Goal: Task Accomplishment & Management: Complete application form

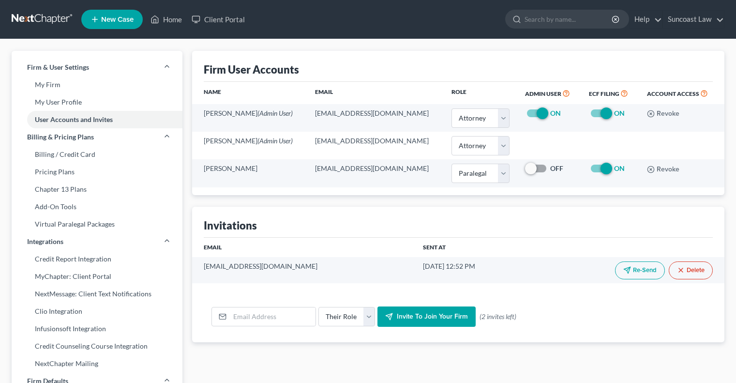
select select "0"
select select "1"
click at [720, 364] on div "Open Intercom Messenger" at bounding box center [713, 360] width 32 height 32
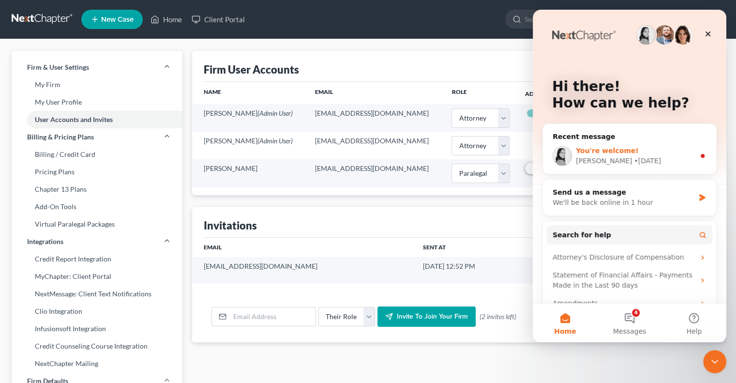
click at [637, 155] on div "You're welcome!" at bounding box center [635, 151] width 119 height 10
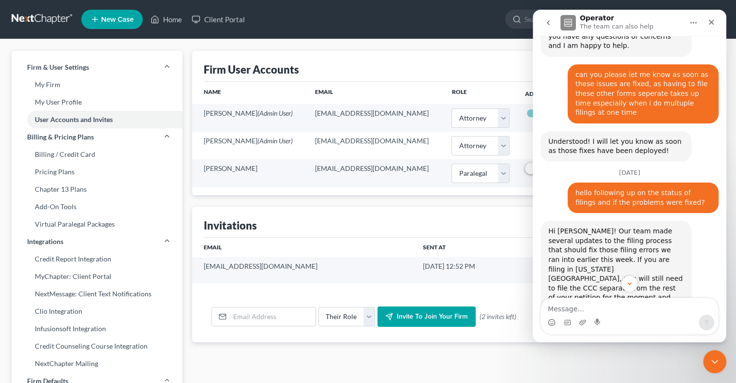
scroll to position [592, 0]
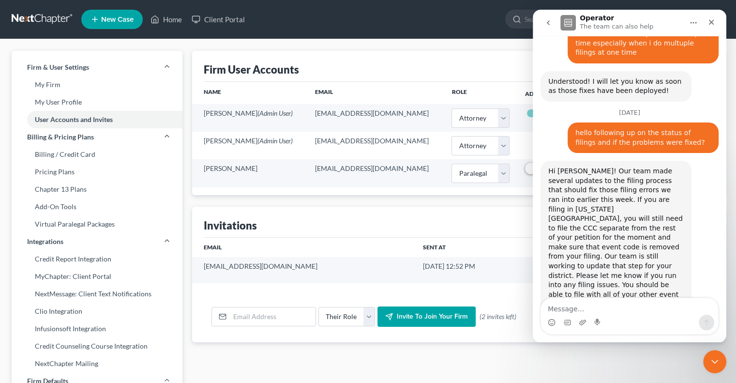
click at [647, 309] on textarea "Message…" at bounding box center [629, 306] width 177 height 16
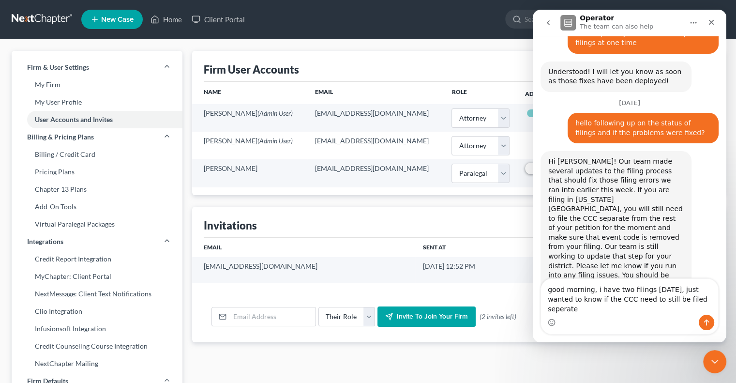
type textarea "good morning, i have two filings [DATE], just wanted to know if the CCC need to…"
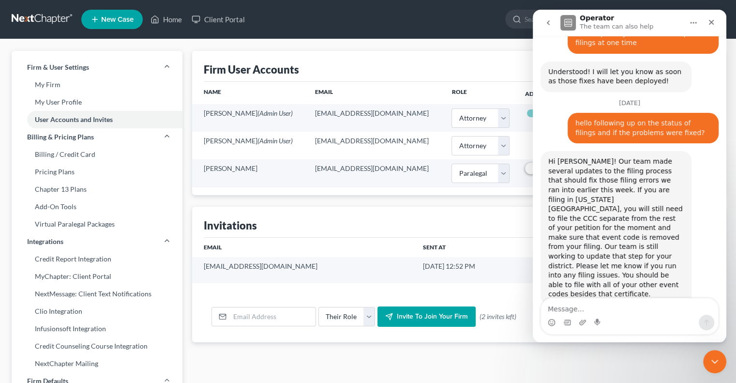
scroll to position [654, 0]
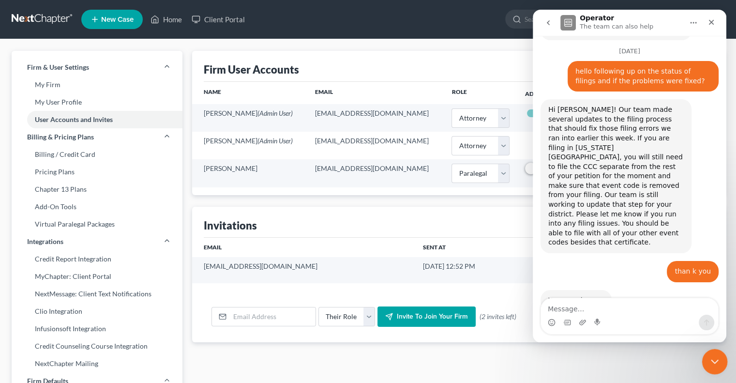
click at [715, 361] on icon "Close Intercom Messenger" at bounding box center [713, 360] width 12 height 12
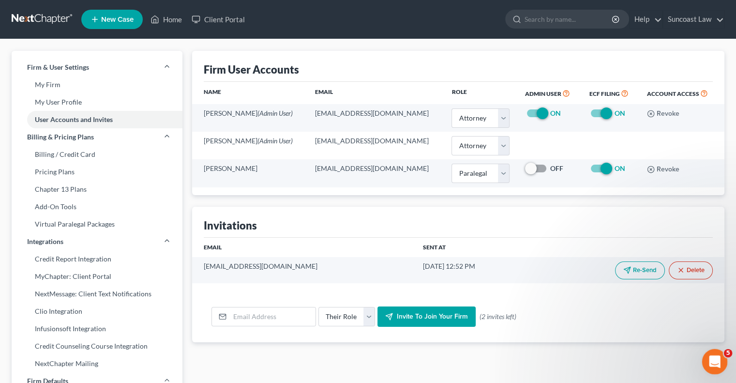
scroll to position [653, 0]
click at [170, 20] on link "Home" at bounding box center [166, 19] width 41 height 17
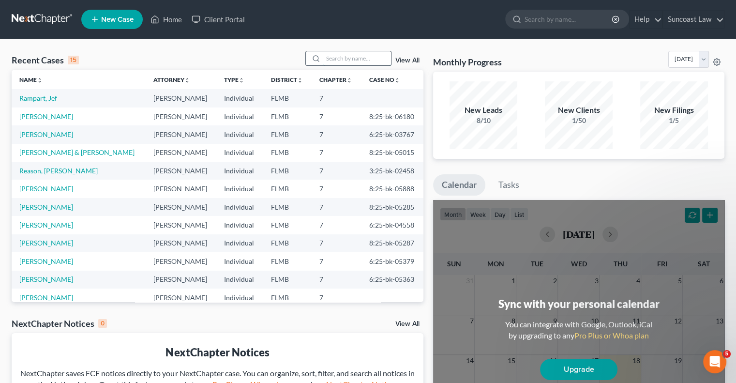
click at [356, 56] on input "search" at bounding box center [357, 58] width 68 height 14
type input "[PERSON_NAME]"
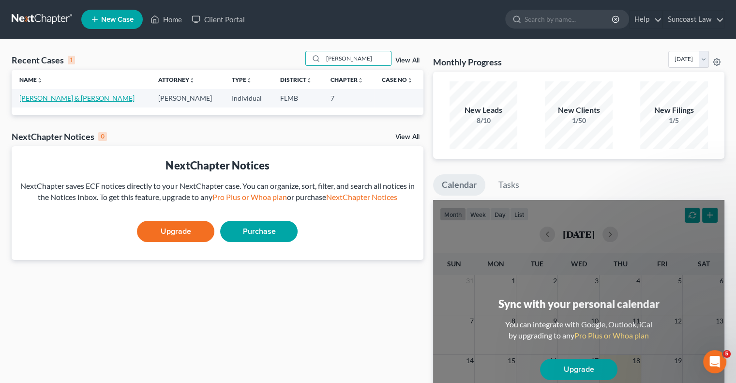
click at [49, 98] on link "[PERSON_NAME] & [PERSON_NAME]" at bounding box center [76, 98] width 115 height 8
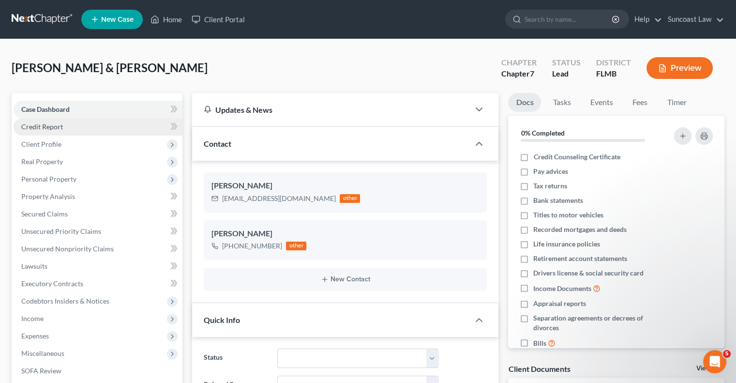
click at [50, 127] on span "Credit Report" at bounding box center [42, 126] width 42 height 8
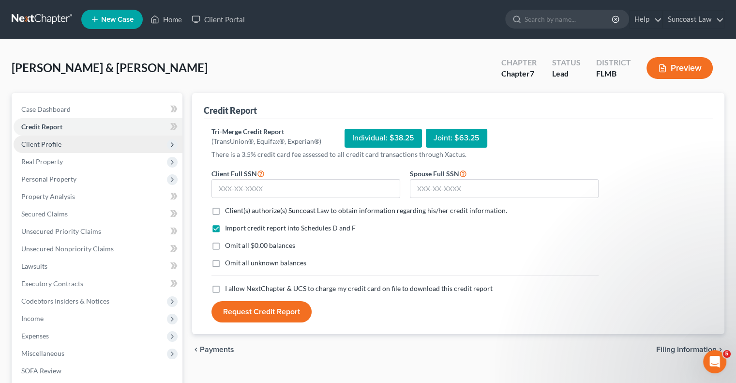
click at [66, 151] on span "Client Profile" at bounding box center [98, 143] width 169 height 17
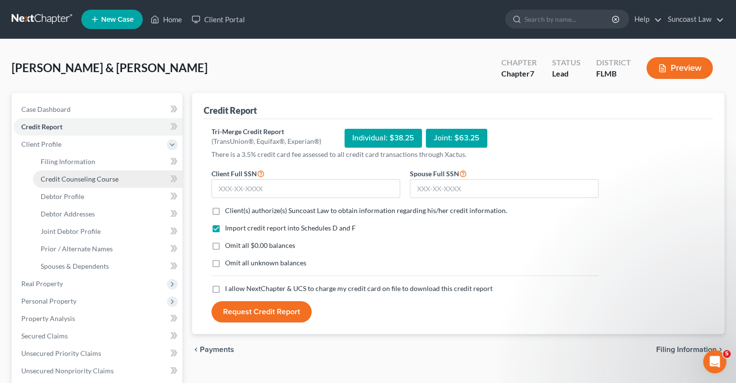
click at [83, 178] on span "Credit Counseling Course" at bounding box center [80, 179] width 78 height 8
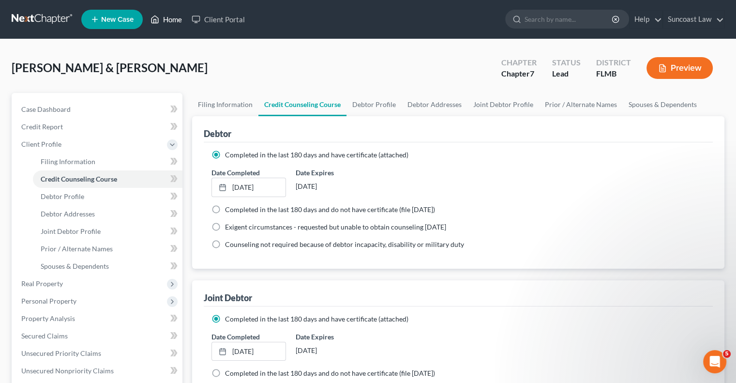
click at [179, 20] on link "Home" at bounding box center [166, 19] width 41 height 17
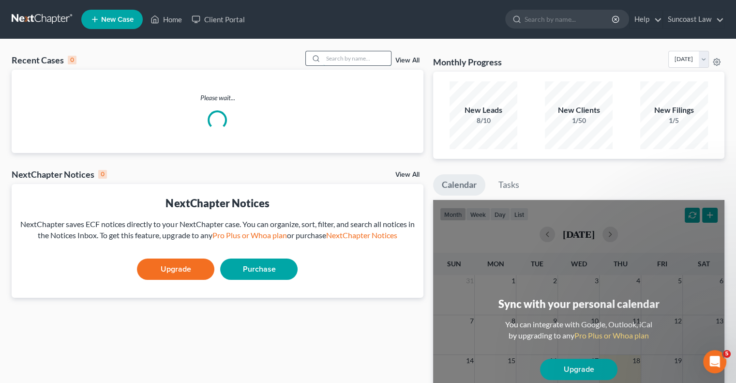
click at [346, 62] on input "search" at bounding box center [357, 58] width 68 height 14
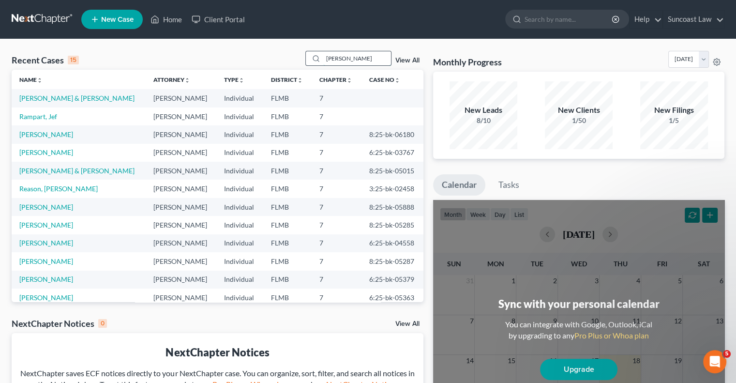
type input "[PERSON_NAME]"
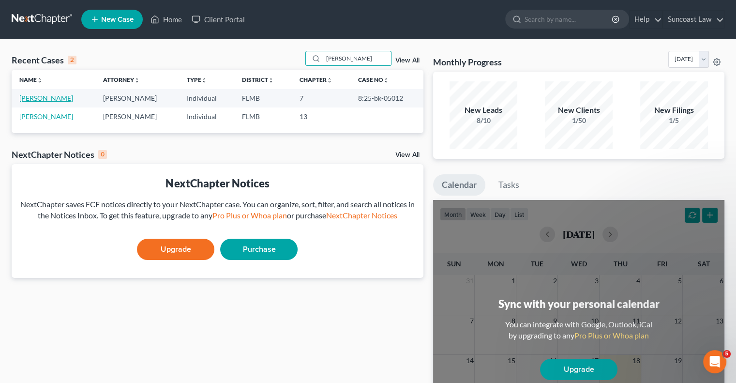
click at [34, 98] on link "[PERSON_NAME]" at bounding box center [46, 98] width 54 height 8
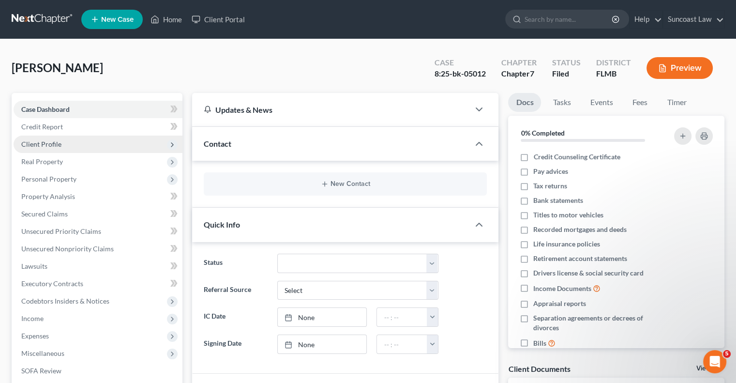
click at [54, 140] on span "Client Profile" at bounding box center [41, 144] width 40 height 8
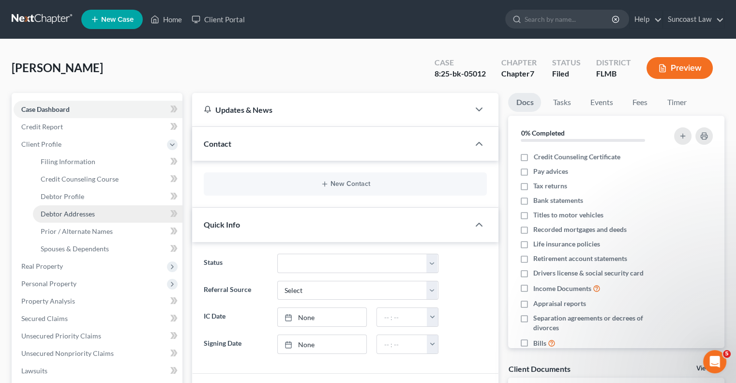
click at [99, 211] on link "Debtor Addresses" at bounding box center [108, 213] width 150 height 17
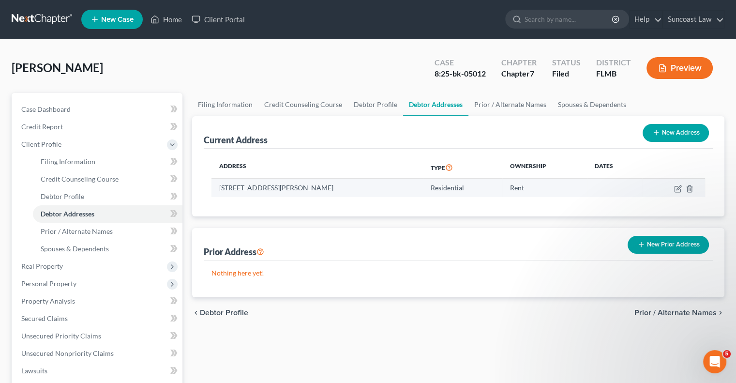
drag, startPoint x: 339, startPoint y: 186, endPoint x: 220, endPoint y: 189, distance: 119.1
click at [220, 189] on td "[STREET_ADDRESS][PERSON_NAME]" at bounding box center [316, 188] width 211 height 18
copy td "[STREET_ADDRESS][PERSON_NAME]"
click at [170, 18] on link "Home" at bounding box center [166, 19] width 41 height 17
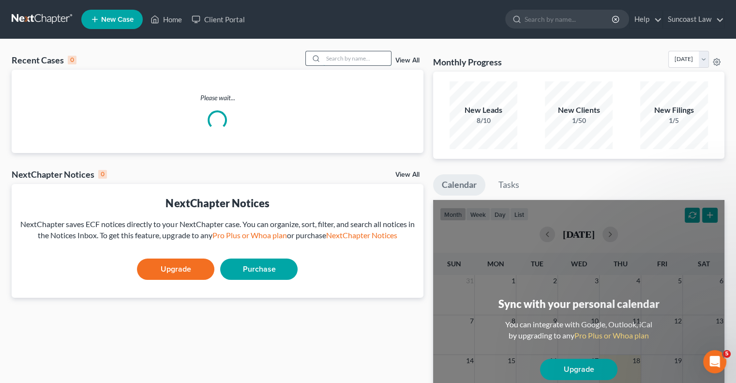
click at [335, 57] on input "search" at bounding box center [357, 58] width 68 height 14
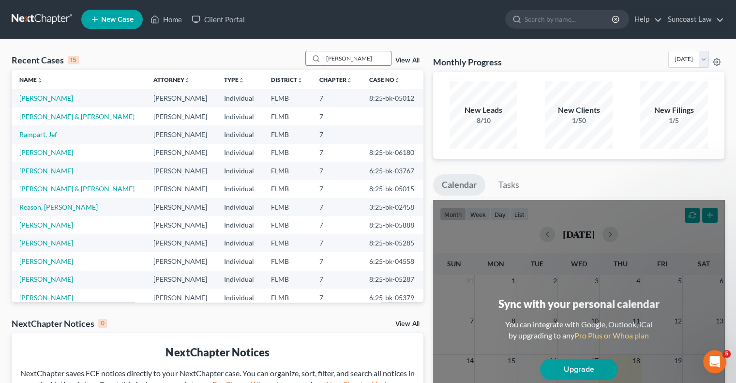
type input "[PERSON_NAME]"
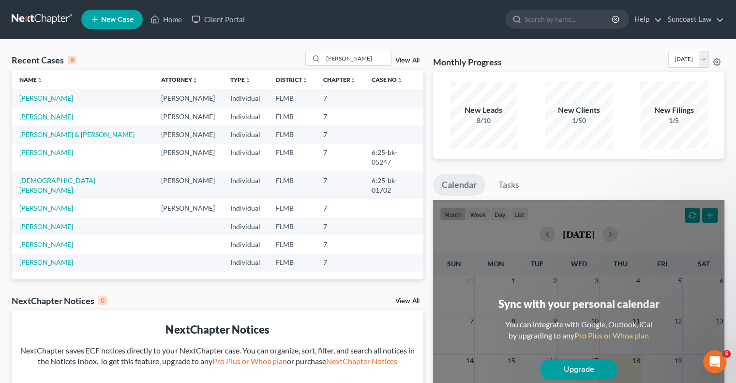
click at [39, 115] on link "[PERSON_NAME]" at bounding box center [46, 116] width 54 height 8
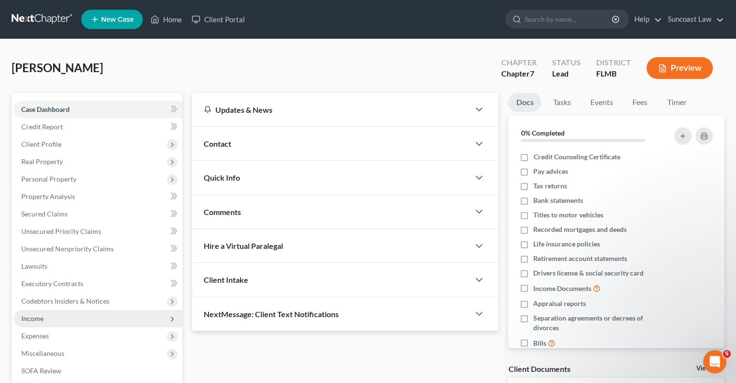
click at [57, 315] on span "Income" at bounding box center [98, 318] width 169 height 17
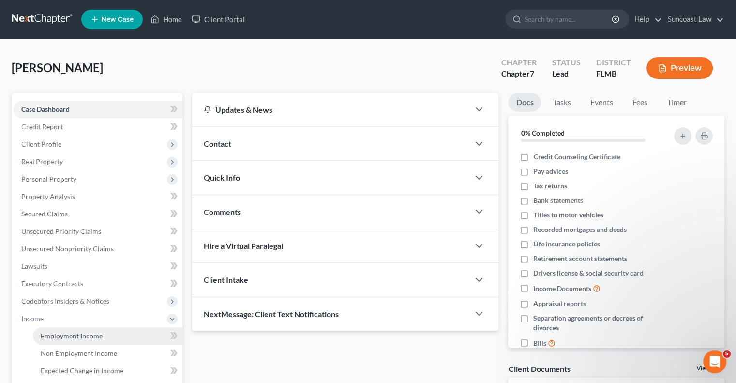
click at [104, 329] on link "Employment Income" at bounding box center [108, 335] width 150 height 17
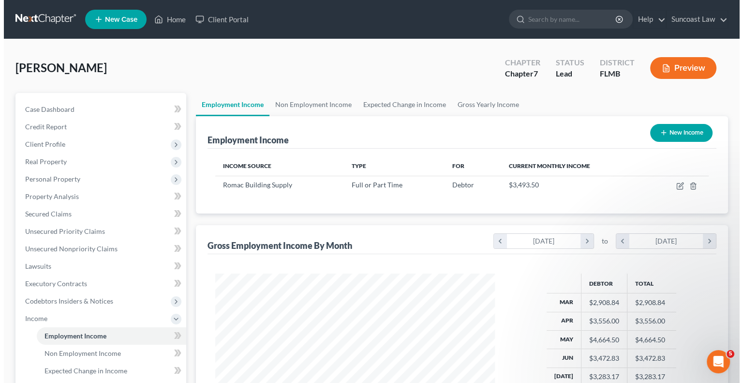
scroll to position [172, 299]
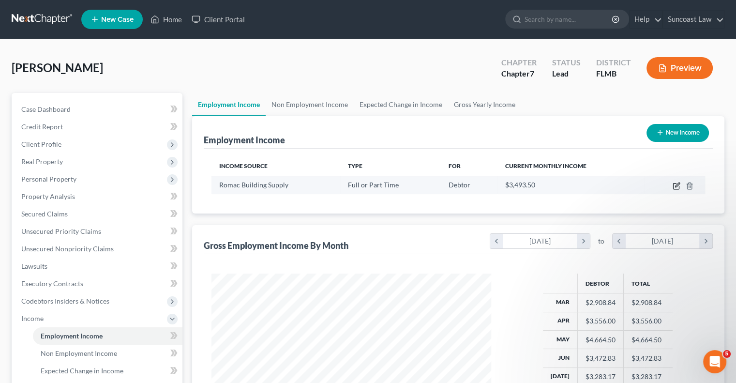
click at [676, 185] on icon "button" at bounding box center [677, 186] width 8 height 8
select select "0"
select select "9"
select select "3"
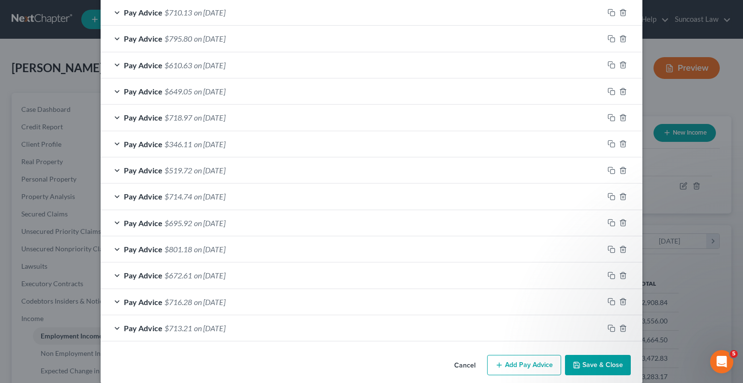
scroll to position [701, 0]
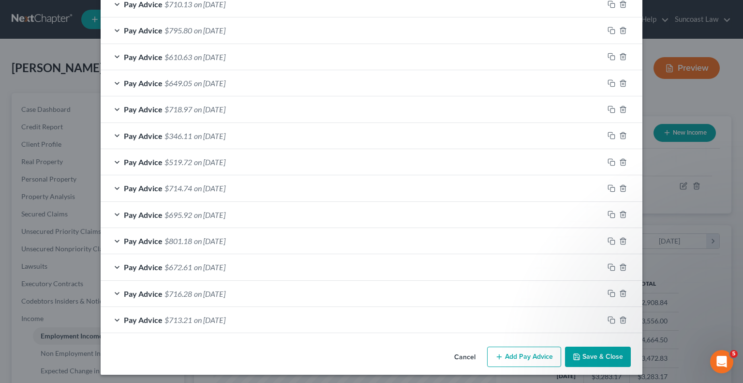
click at [519, 348] on button "Add Pay Advice" at bounding box center [524, 356] width 74 height 20
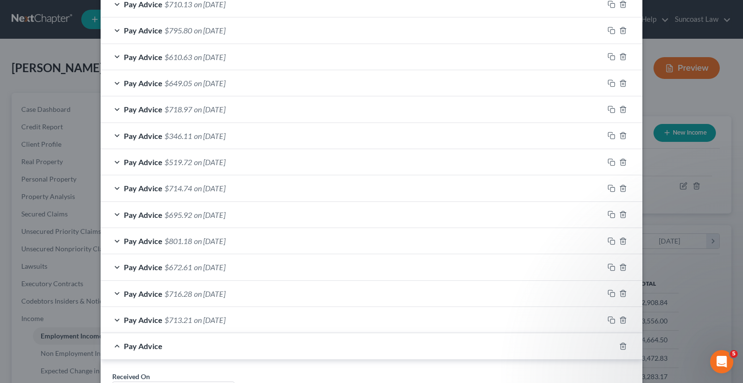
scroll to position [895, 0]
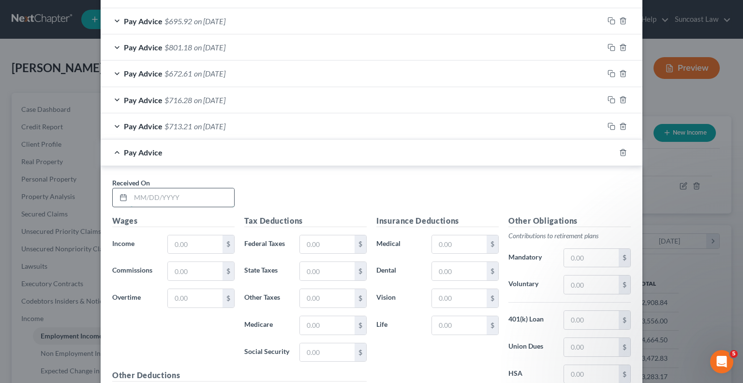
click at [215, 199] on input "text" at bounding box center [183, 197] width 104 height 18
type input "[DATE]"
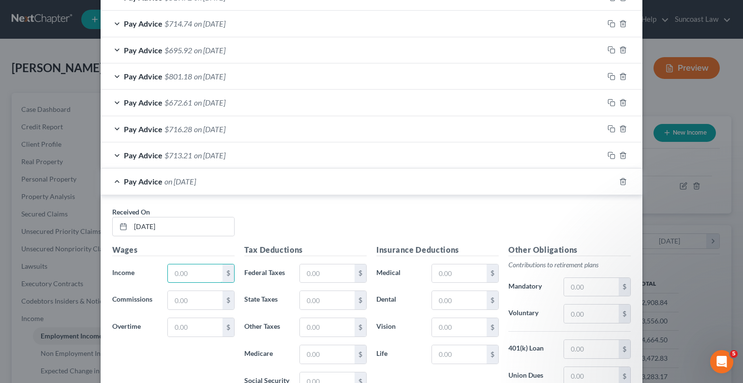
scroll to position [924, 0]
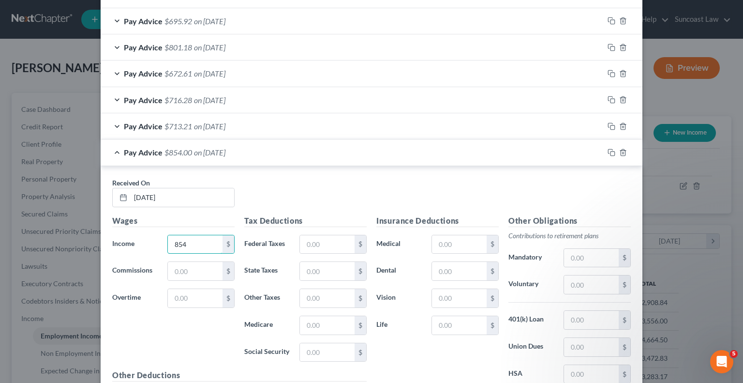
type input "854"
drag, startPoint x: 332, startPoint y: 240, endPoint x: 360, endPoint y: 235, distance: 28.0
click at [332, 240] on input "text" at bounding box center [327, 244] width 55 height 18
type input "130.10"
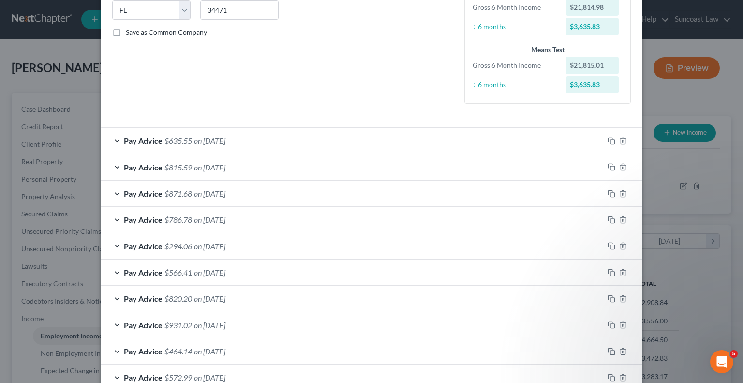
scroll to position [198, 0]
click at [480, 145] on div "Pay Advice $635.55 on [DATE]" at bounding box center [352, 142] width 503 height 26
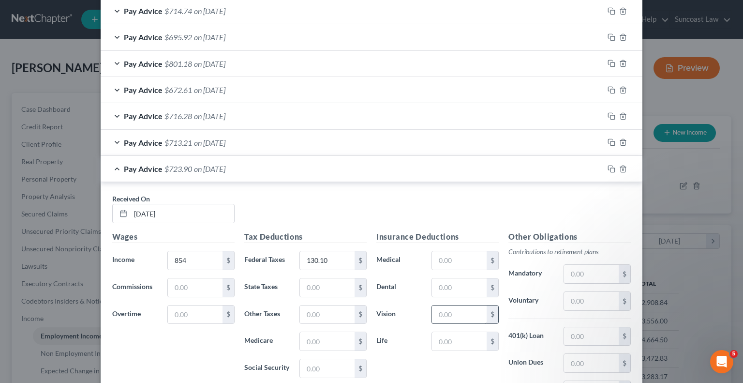
scroll to position [1262, 0]
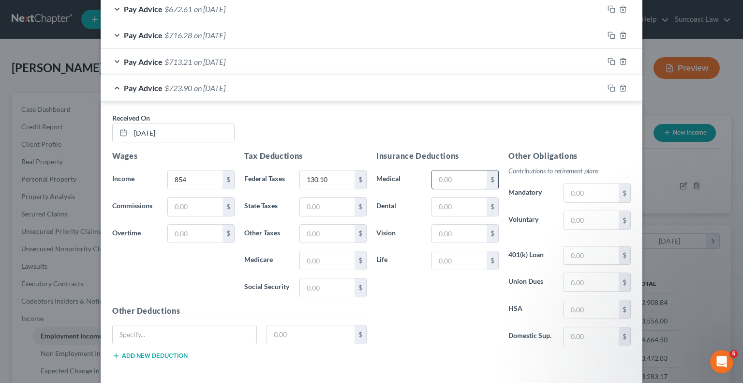
click at [467, 174] on input "text" at bounding box center [459, 179] width 55 height 18
type input "13.82"
type input "6.43"
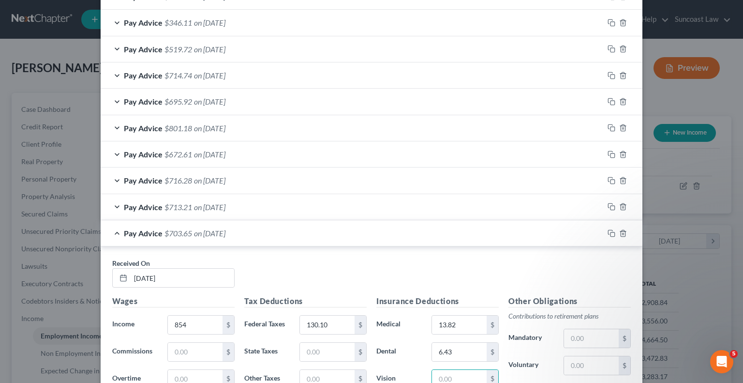
scroll to position [1301, 0]
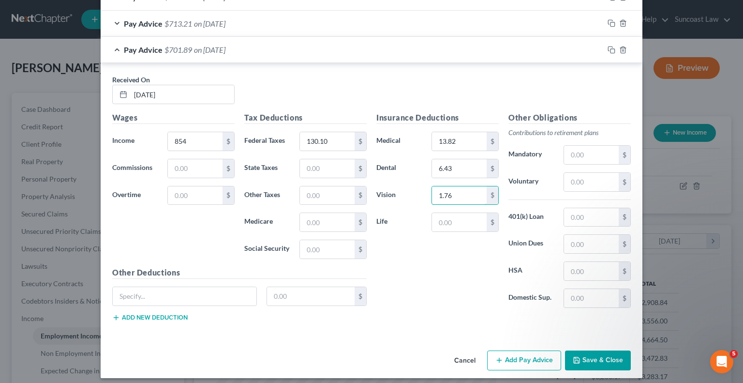
type input "1.76"
click at [590, 180] on input "text" at bounding box center [591, 182] width 55 height 18
type input "34.16"
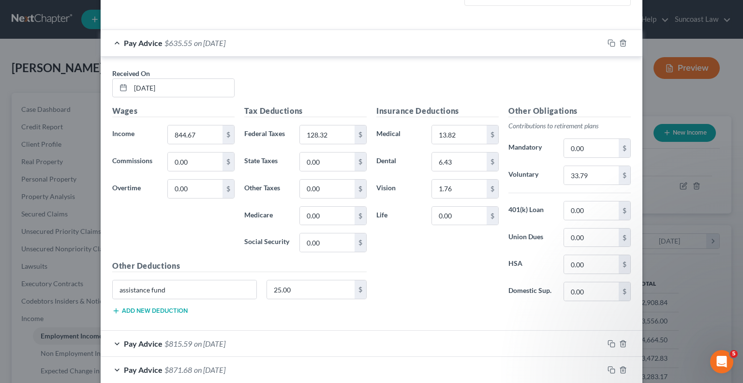
scroll to position [236, 0]
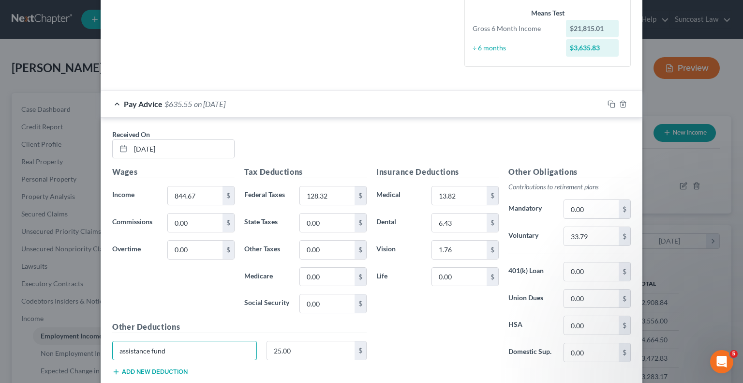
drag, startPoint x: 190, startPoint y: 346, endPoint x: 68, endPoint y: 345, distance: 121.9
click at [68, 345] on div "Edit Income Source × Employment Type * Select Full or [DEMOGRAPHIC_DATA] Employ…" at bounding box center [371, 191] width 743 height 383
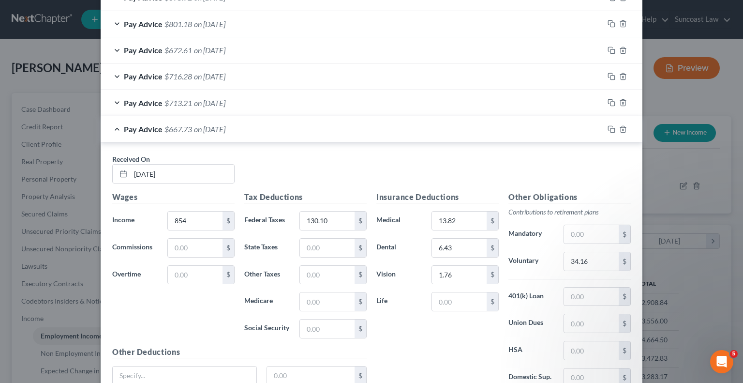
scroll to position [1301, 0]
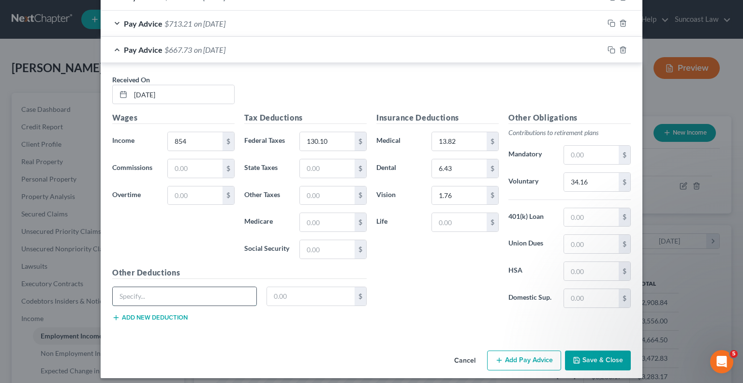
click at [190, 295] on input "text" at bounding box center [185, 296] width 144 height 18
paste input "assistance fund"
type input "assistance fund"
click at [308, 287] on input "text" at bounding box center [311, 296] width 88 height 18
type input "25"
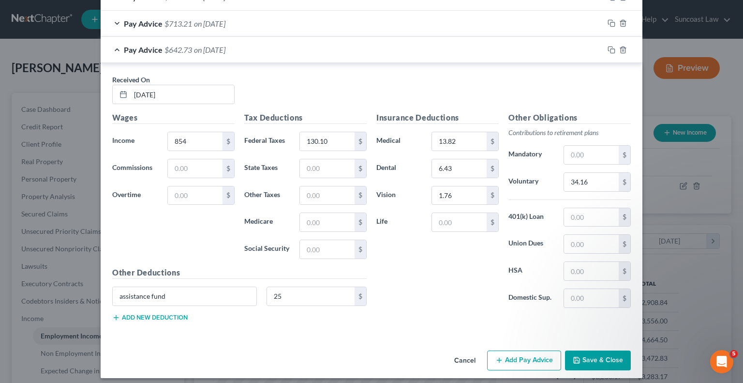
click at [521, 350] on button "Add Pay Advice" at bounding box center [524, 360] width 74 height 20
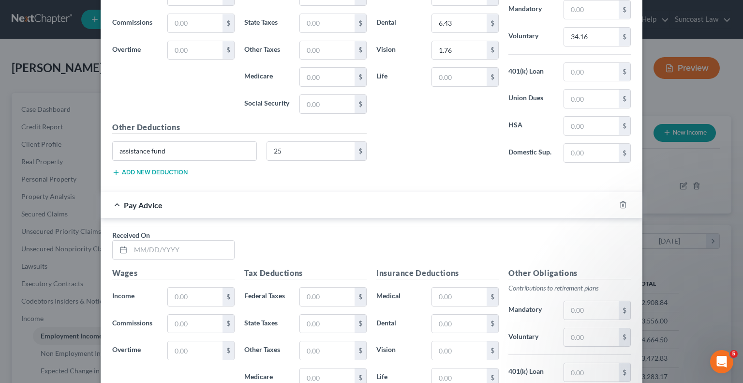
scroll to position [1446, 0]
click at [205, 241] on input "text" at bounding box center [183, 249] width 104 height 18
type input "[DATE]"
type input "953.33"
drag, startPoint x: 315, startPoint y: 294, endPoint x: 334, endPoint y: 281, distance: 23.1
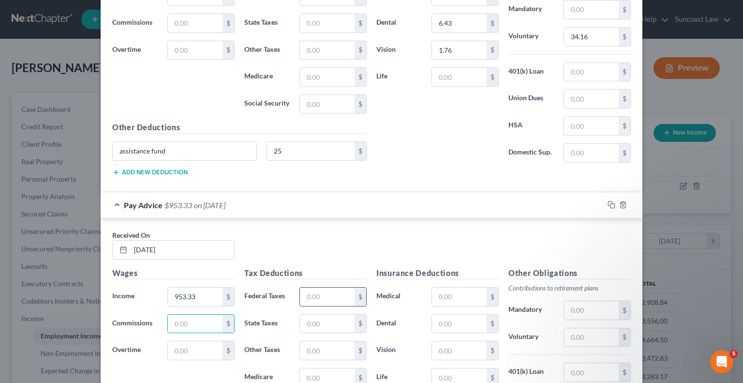
click at [315, 293] on input "text" at bounding box center [327, 296] width 55 height 18
type input "149.14"
click at [571, 331] on input "text" at bounding box center [591, 337] width 55 height 18
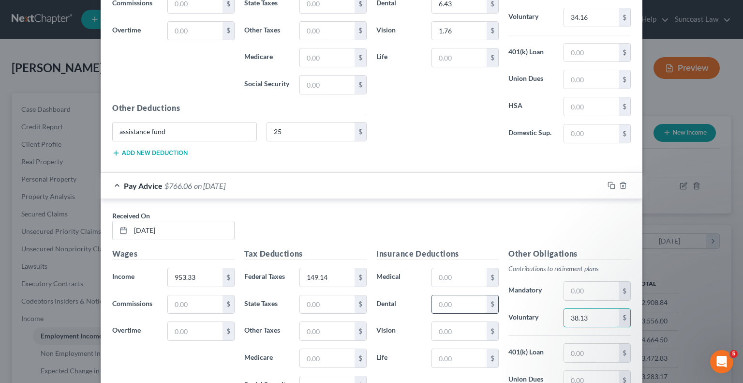
scroll to position [1494, 0]
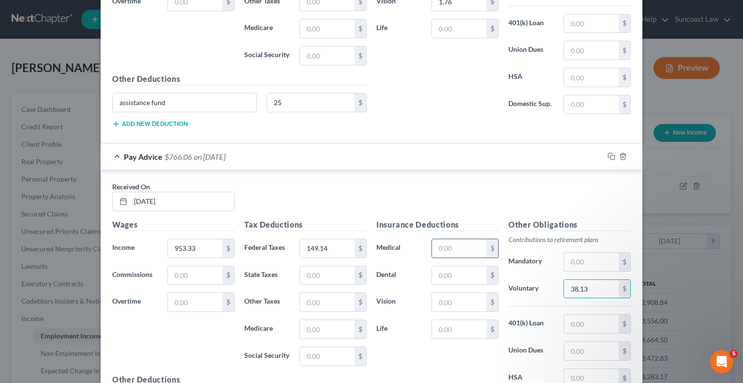
type input "38.13"
click at [448, 247] on input "text" at bounding box center [459, 248] width 55 height 18
type input "13.82"
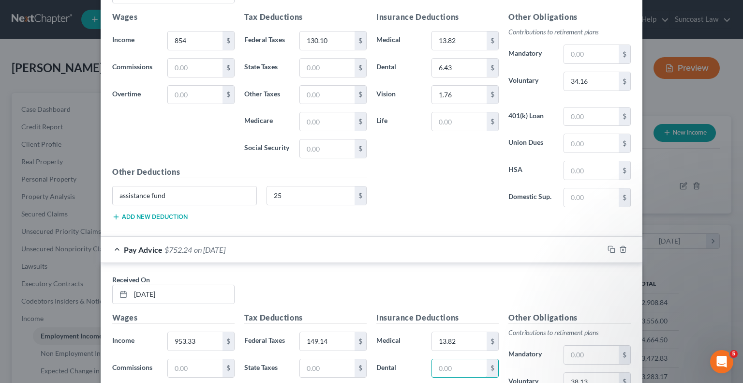
scroll to position [1397, 0]
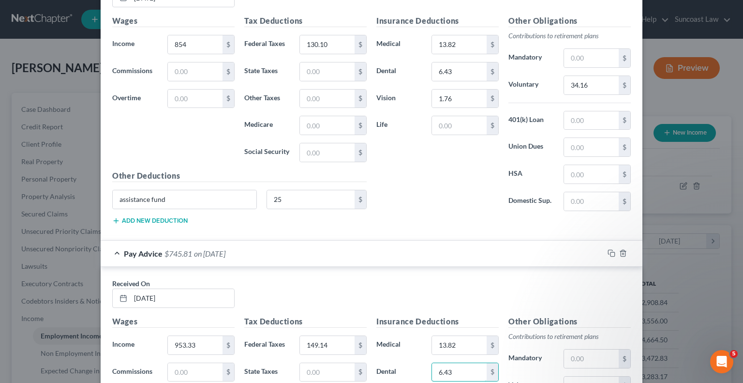
type input "6.43"
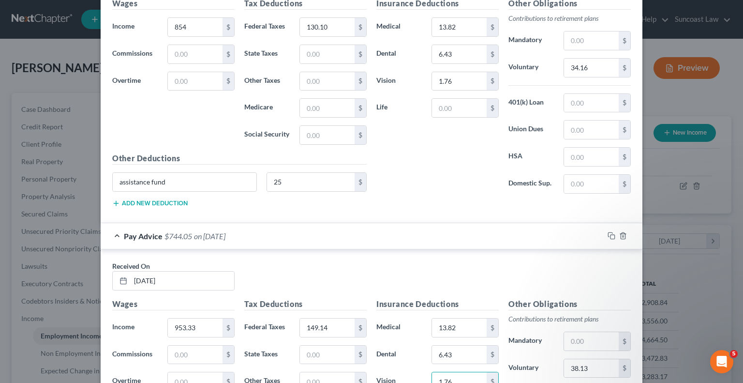
type input "1.76"
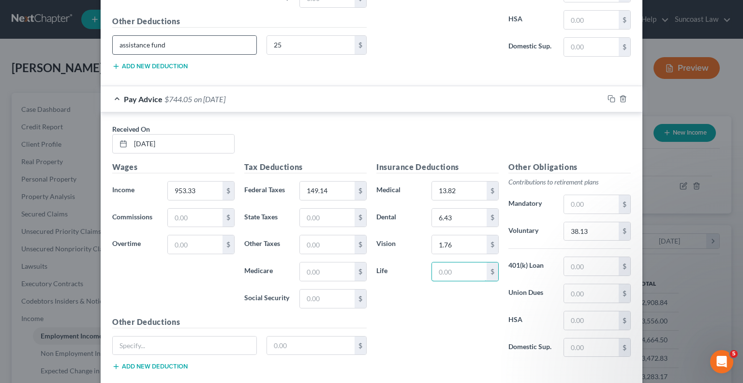
scroll to position [1503, 0]
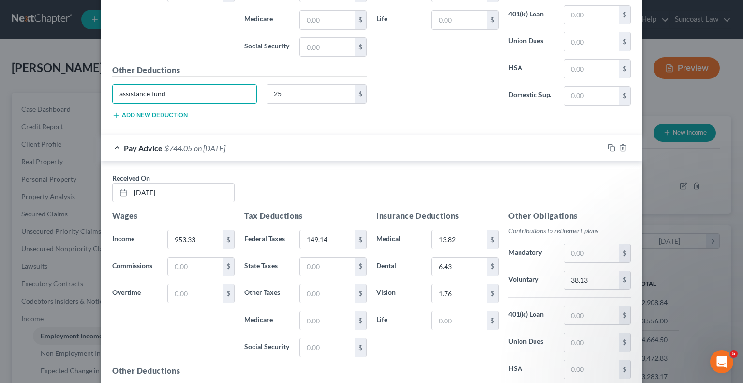
drag, startPoint x: 179, startPoint y: 88, endPoint x: 27, endPoint y: 100, distance: 151.9
click at [20, 99] on div "Edit Income Source × Employment Type * Select Full or [DEMOGRAPHIC_DATA] Employ…" at bounding box center [371, 191] width 743 height 383
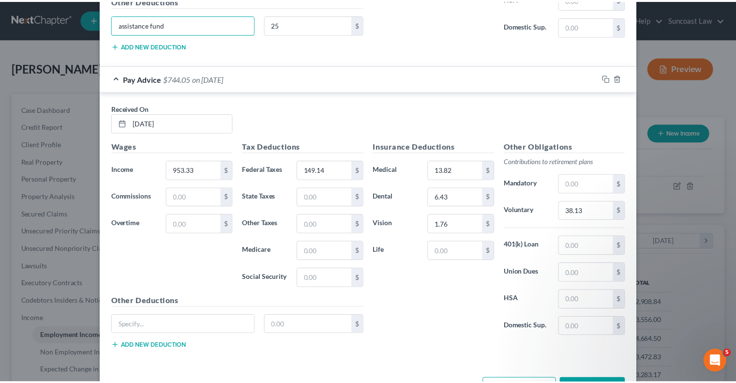
scroll to position [1600, 0]
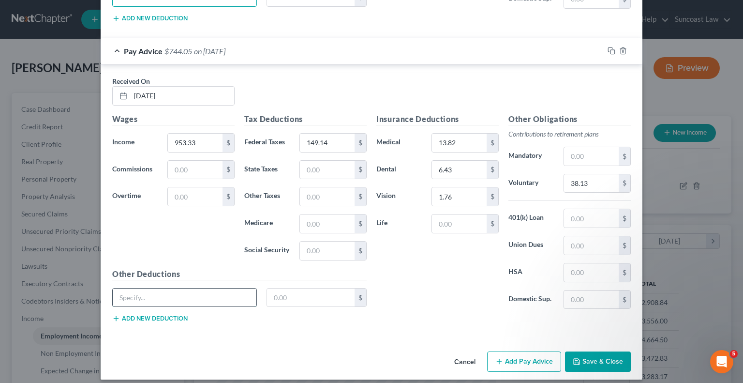
click at [203, 288] on input "text" at bounding box center [185, 297] width 144 height 18
paste input "assistance fund"
type input "assistance fund"
type input "25"
click at [589, 352] on button "Save & Close" at bounding box center [598, 361] width 66 height 20
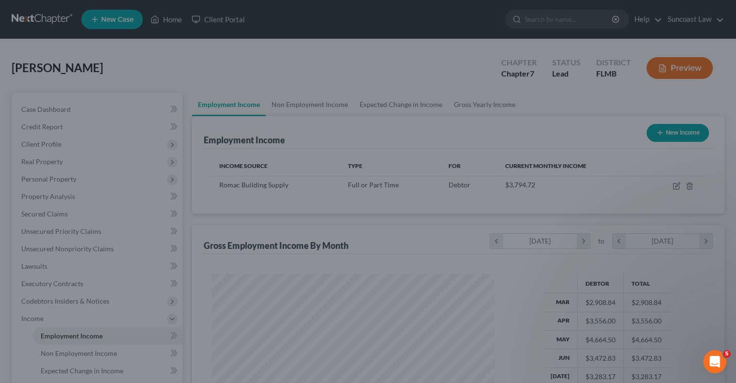
scroll to position [483712, 483585]
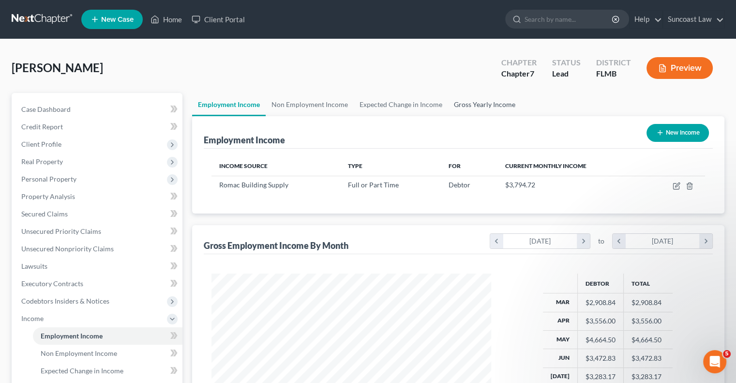
click at [487, 104] on link "Gross Yearly Income" at bounding box center [484, 104] width 73 height 23
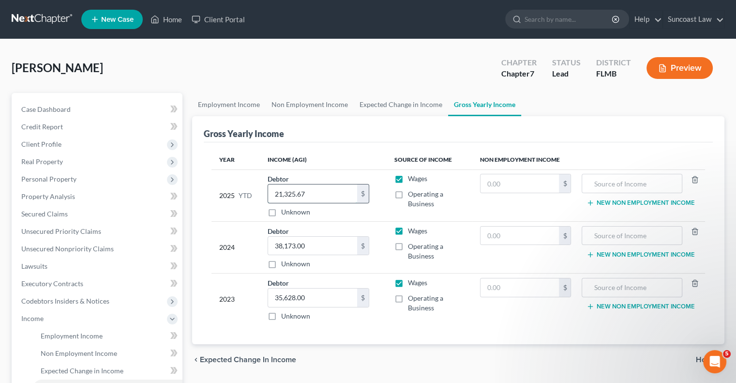
click at [327, 192] on input "21,325.67" at bounding box center [312, 193] width 89 height 18
type input "31,280"
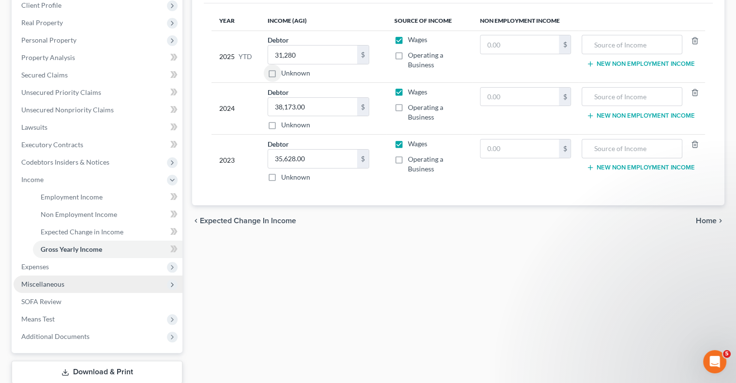
scroll to position [145, 0]
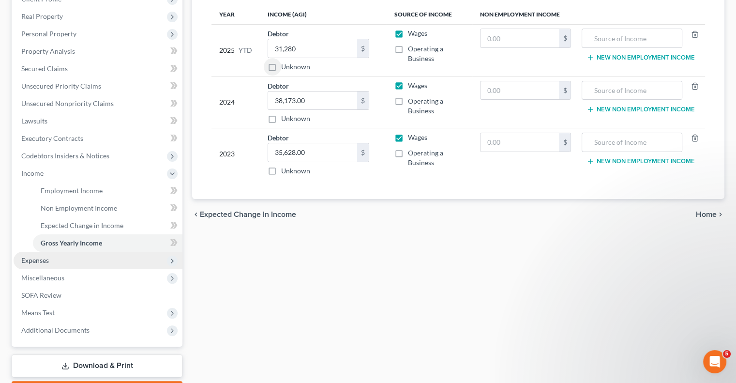
click at [52, 264] on span "Expenses" at bounding box center [98, 260] width 169 height 17
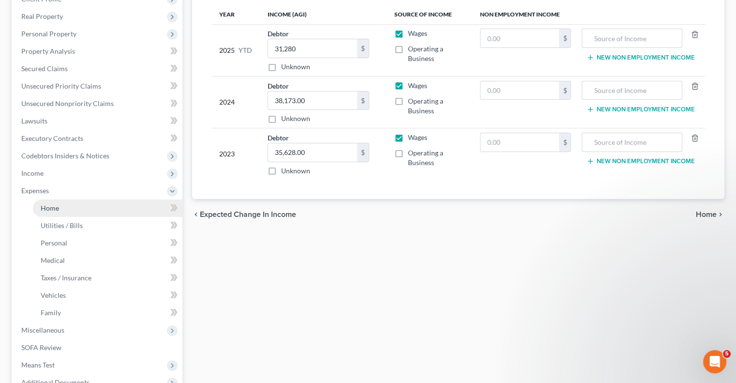
click at [63, 208] on link "Home" at bounding box center [108, 207] width 150 height 17
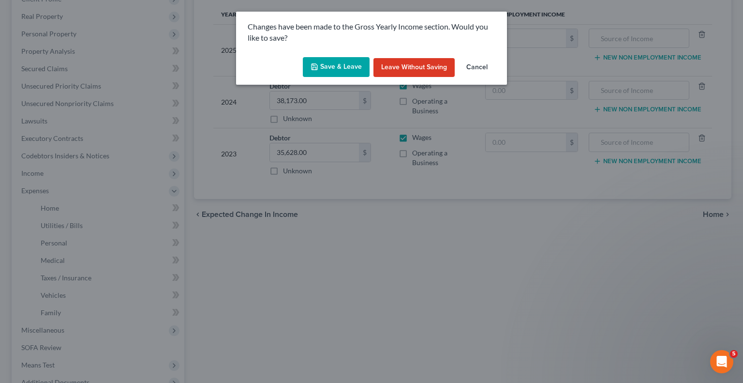
click at [327, 70] on button "Save & Leave" at bounding box center [336, 67] width 67 height 20
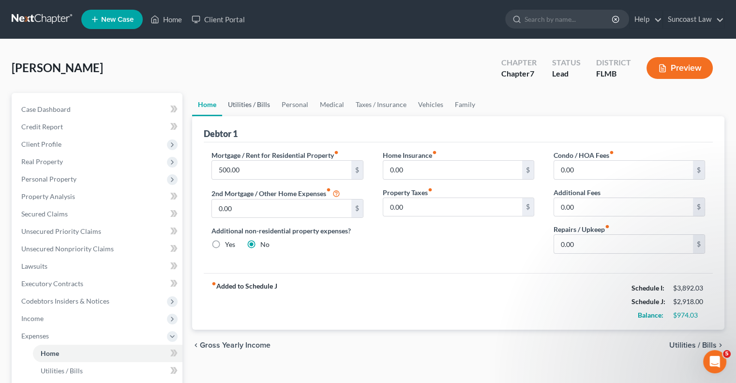
click at [261, 102] on link "Utilities / Bills" at bounding box center [249, 104] width 54 height 23
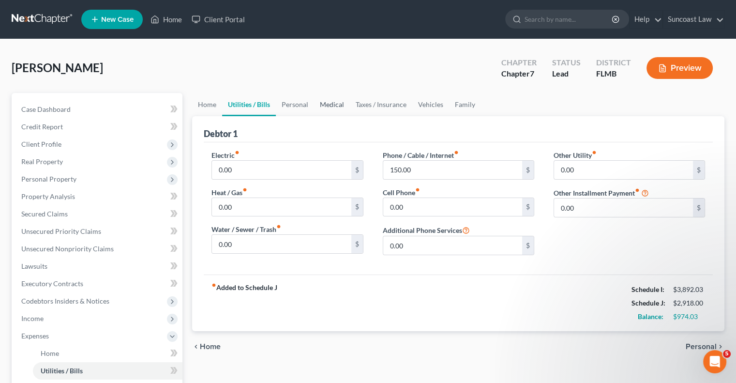
click at [326, 100] on link "Medical" at bounding box center [332, 104] width 36 height 23
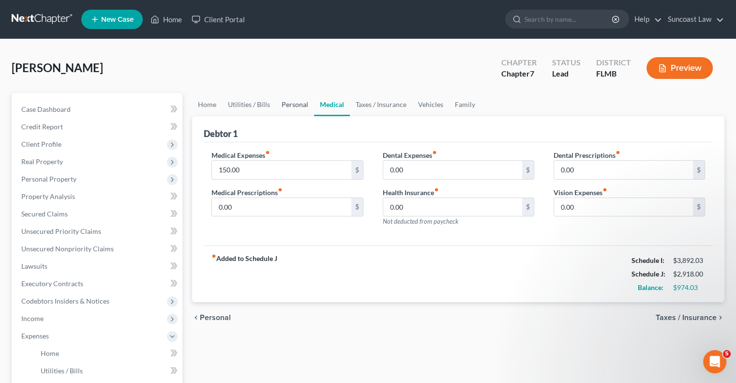
click at [297, 104] on link "Personal" at bounding box center [295, 104] width 38 height 23
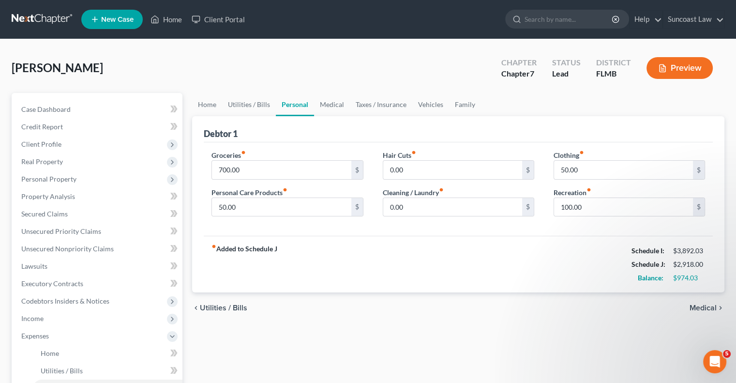
click at [289, 216] on div "Groceries fiber_manual_record 700.00 $ Personal Care Products fiber_manual_reco…" at bounding box center [287, 187] width 171 height 75
type input "100"
type input "50"
type input "100"
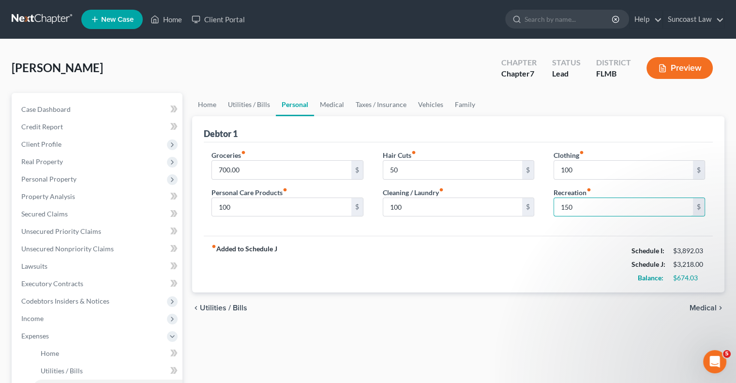
type input "150"
click at [431, 102] on link "Vehicles" at bounding box center [430, 104] width 37 height 23
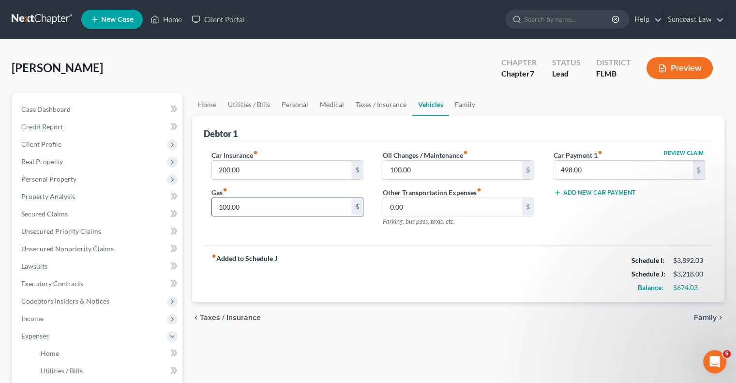
click at [282, 204] on input "100.00" at bounding box center [281, 207] width 139 height 18
type input "200"
click at [210, 105] on link "Home" at bounding box center [207, 104] width 30 height 23
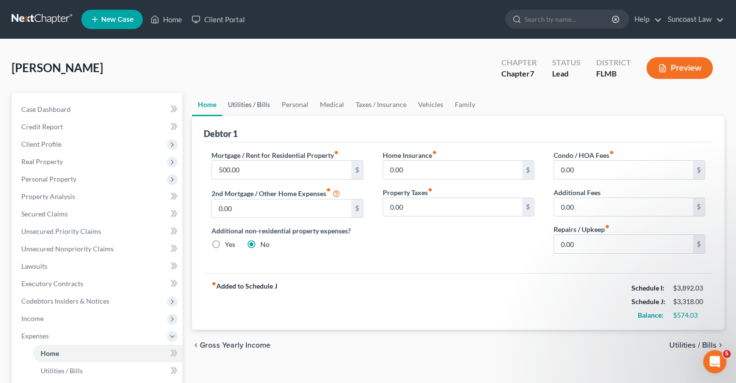
click at [262, 102] on link "Utilities / Bills" at bounding box center [249, 104] width 54 height 23
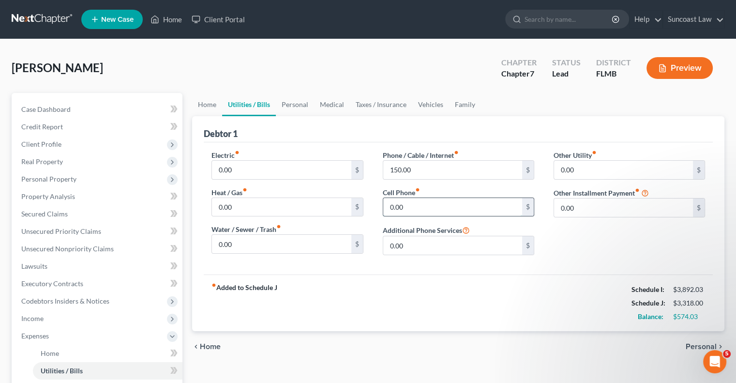
click at [452, 209] on input "0.00" at bounding box center [452, 207] width 139 height 18
type input "150"
click at [300, 104] on link "Personal" at bounding box center [295, 104] width 38 height 23
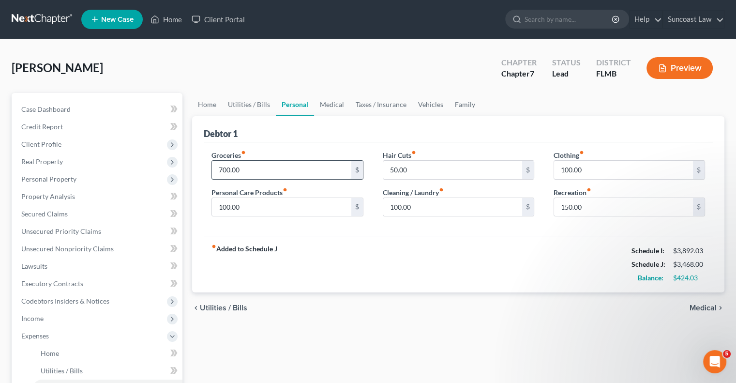
drag, startPoint x: 297, startPoint y: 165, endPoint x: 300, endPoint y: 155, distance: 10.1
click at [297, 165] on input "700.00" at bounding box center [281, 170] width 139 height 18
type input "800"
type input "150"
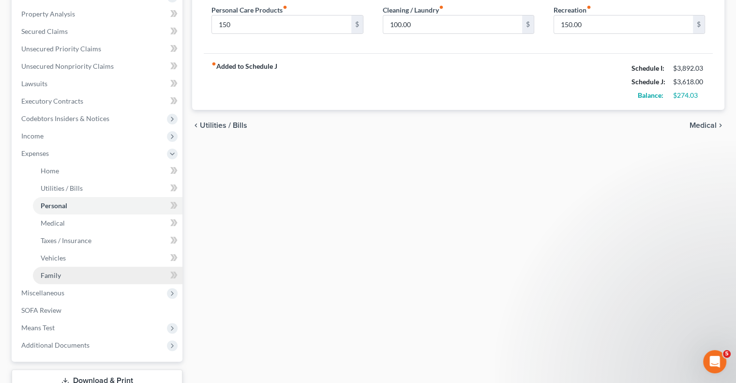
scroll to position [242, 0]
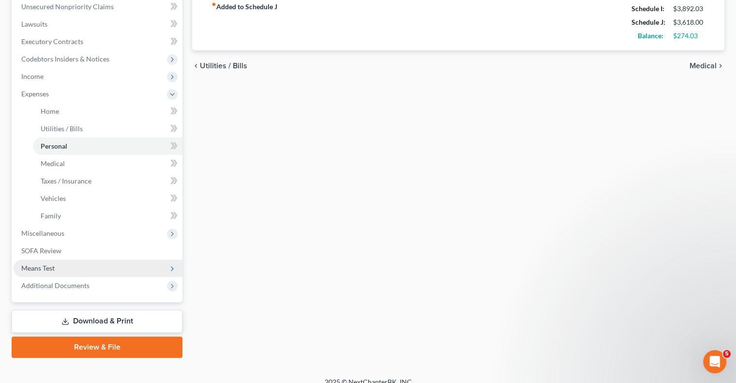
click at [62, 266] on span "Means Test" at bounding box center [98, 267] width 169 height 17
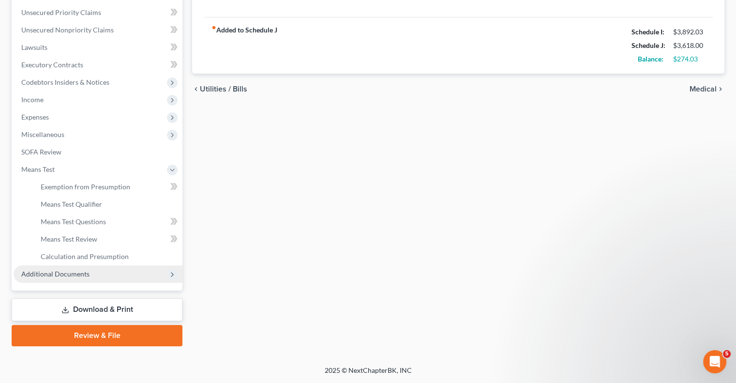
scroll to position [218, 0]
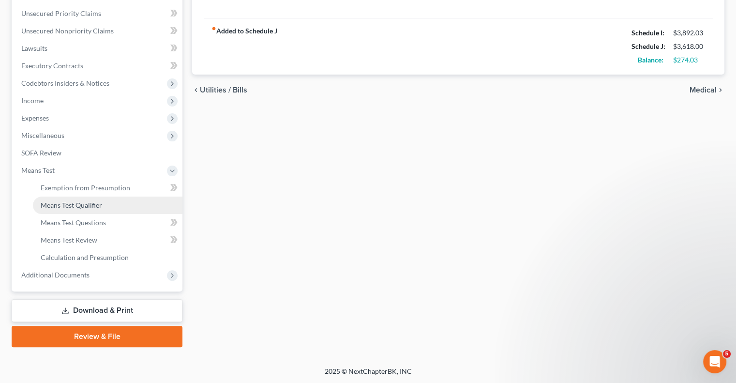
click at [92, 197] on link "Means Test Qualifier" at bounding box center [108, 204] width 150 height 17
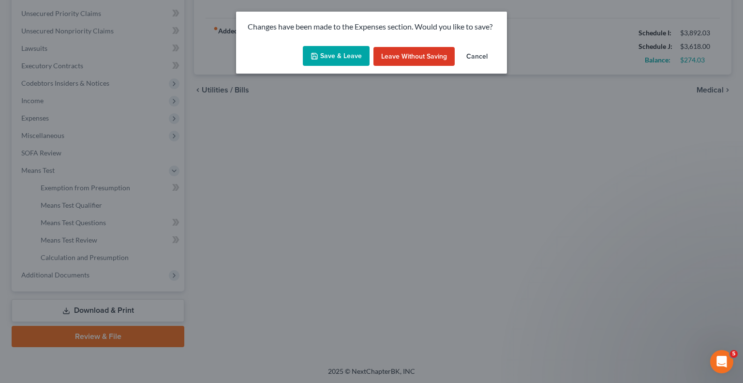
click at [348, 60] on button "Save & Leave" at bounding box center [336, 56] width 67 height 20
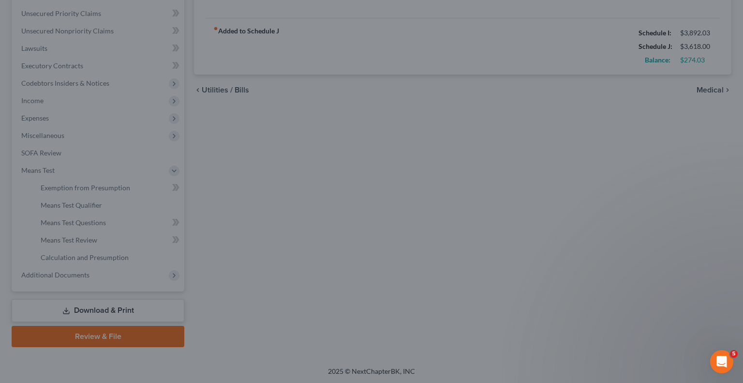
type input "800.00"
type input "150.00"
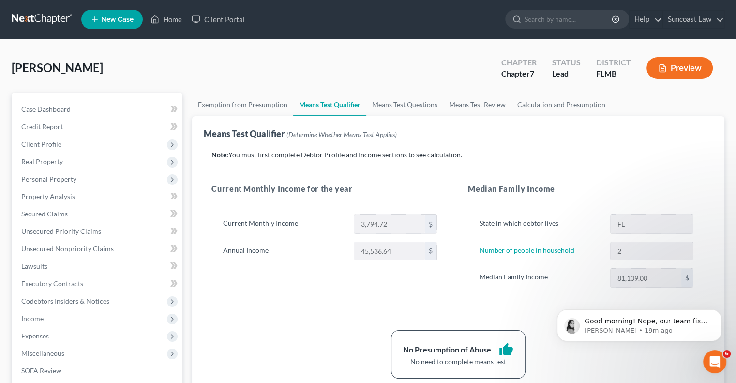
scroll to position [710, 0]
click at [172, 24] on link "Home" at bounding box center [166, 19] width 41 height 17
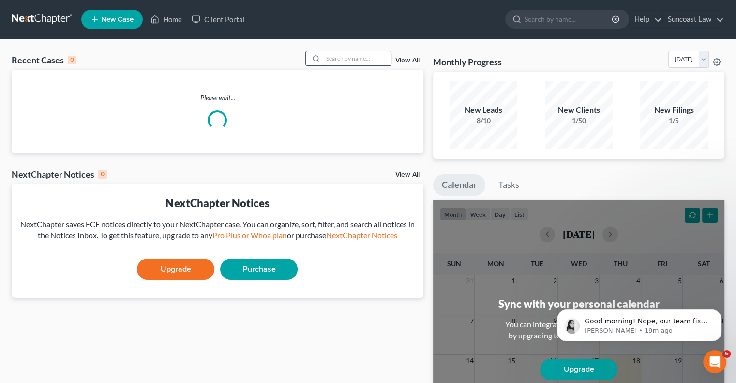
click at [346, 59] on input "search" at bounding box center [357, 58] width 68 height 14
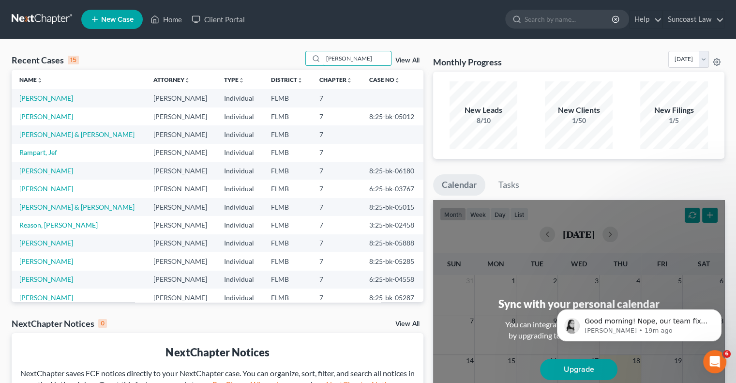
type input "[PERSON_NAME]"
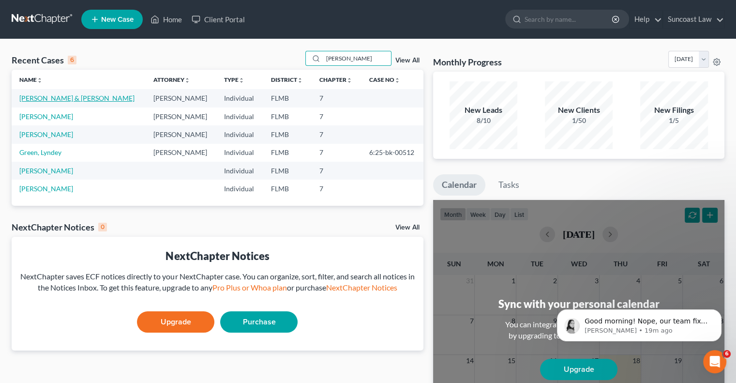
click at [75, 97] on link "[PERSON_NAME] & [PERSON_NAME]" at bounding box center [76, 98] width 115 height 8
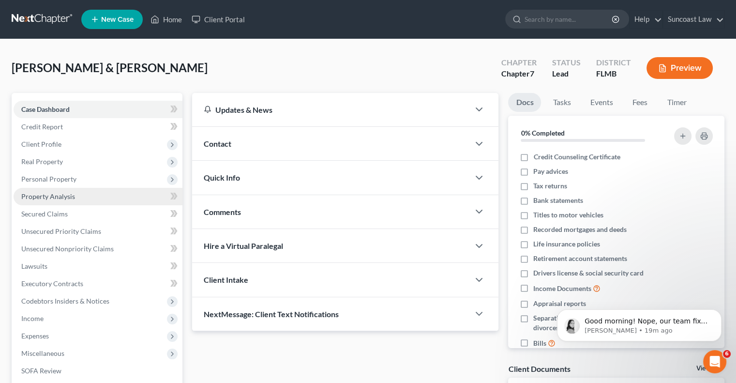
click at [58, 196] on span "Property Analysis" at bounding box center [48, 196] width 54 height 8
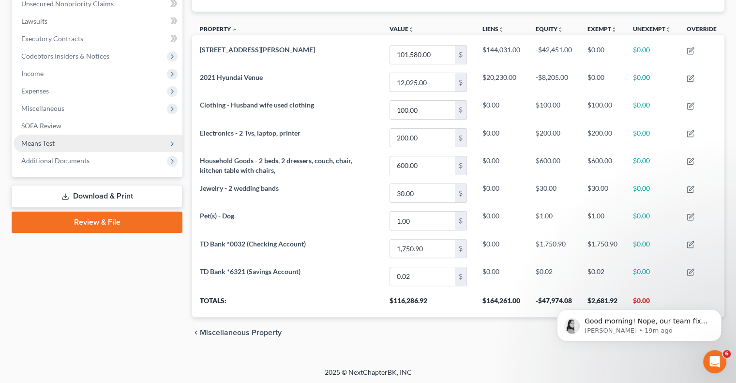
scroll to position [100, 0]
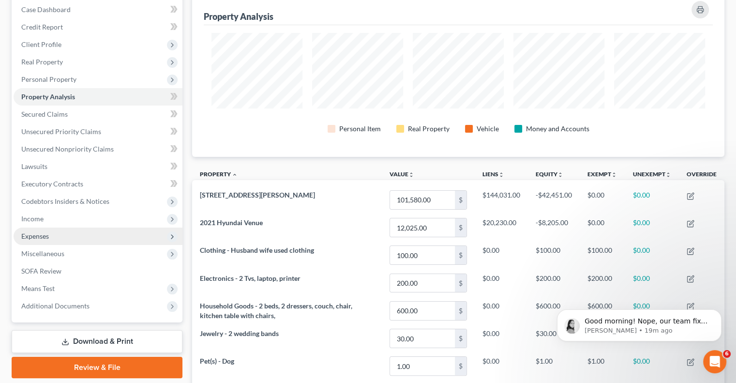
click at [54, 234] on span "Expenses" at bounding box center [98, 235] width 169 height 17
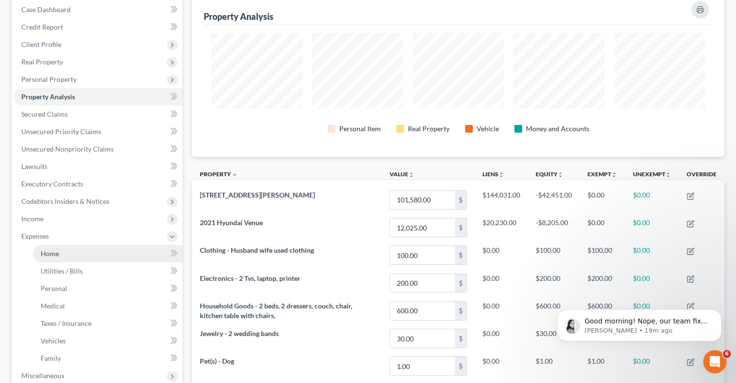
click at [72, 249] on link "Home" at bounding box center [108, 253] width 150 height 17
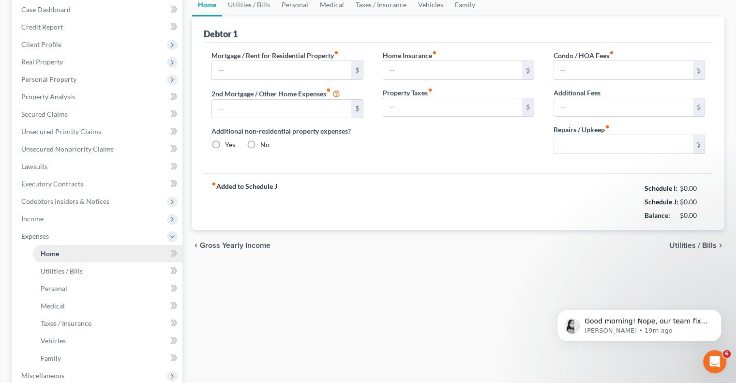
scroll to position [2, 0]
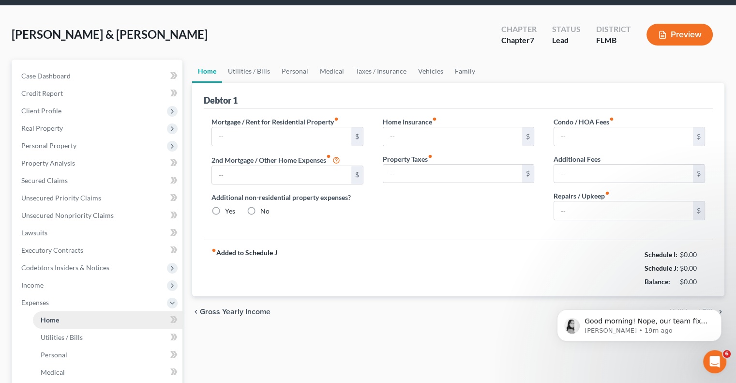
type input "1,322.00"
type input "0.00"
radio input "true"
type input "0.00"
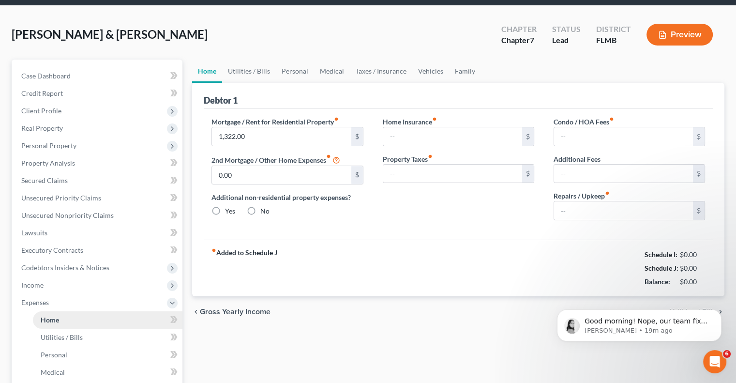
type input "0.00"
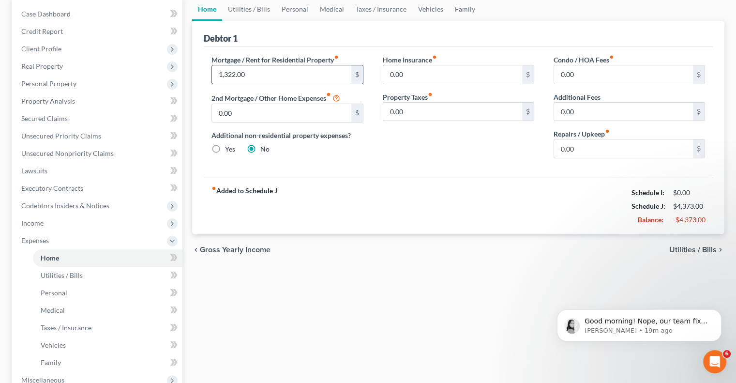
scroll to position [97, 0]
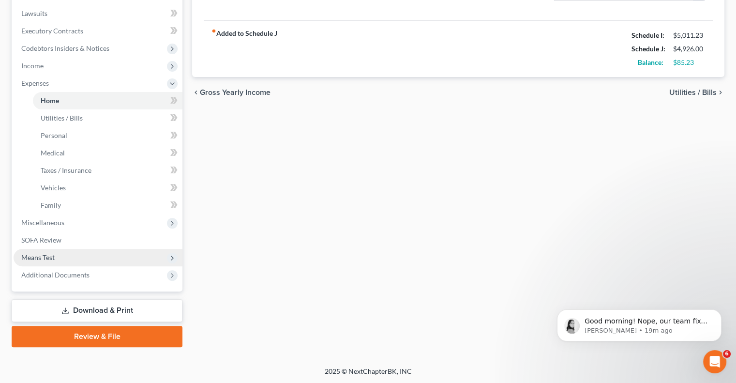
click at [68, 251] on span "Means Test" at bounding box center [98, 257] width 169 height 17
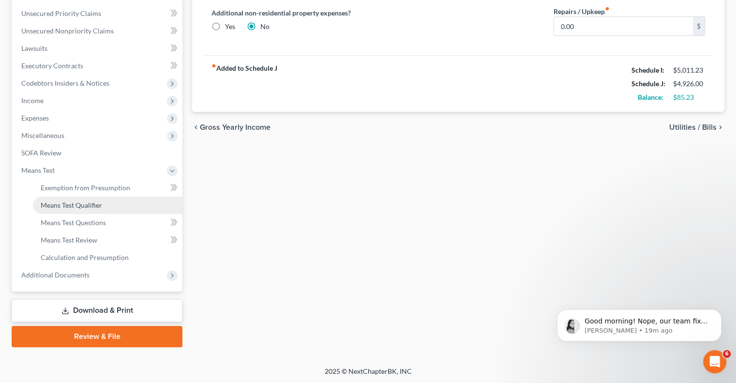
click at [75, 207] on span "Means Test Qualifier" at bounding box center [71, 205] width 61 height 8
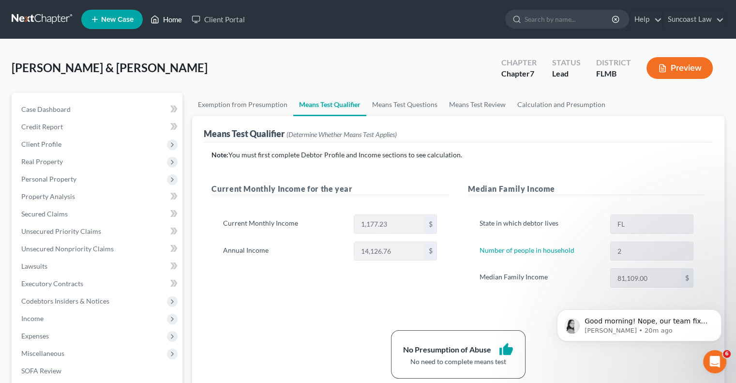
click at [176, 19] on link "Home" at bounding box center [166, 19] width 41 height 17
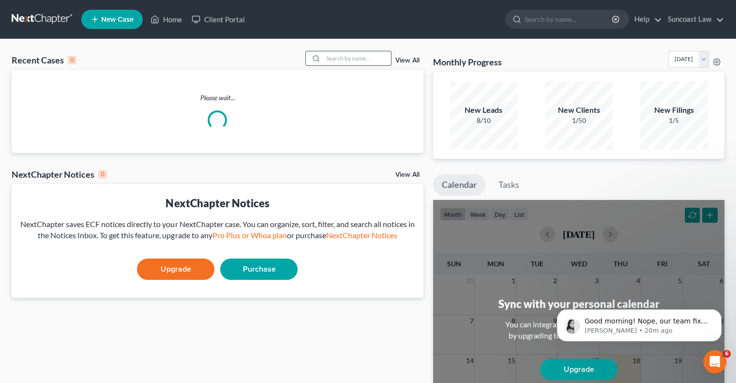
click at [354, 61] on input "search" at bounding box center [357, 58] width 68 height 14
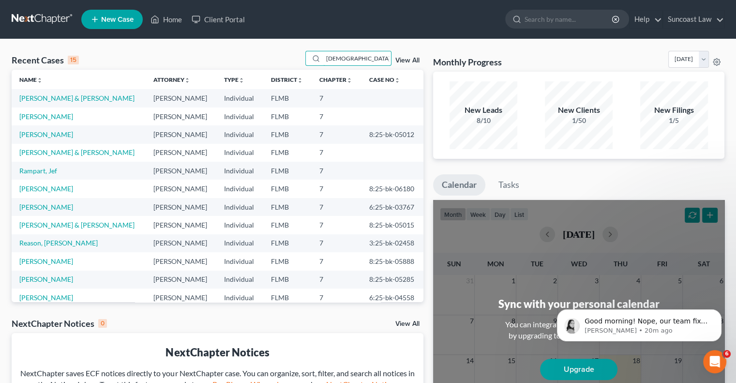
type input "[DEMOGRAPHIC_DATA]"
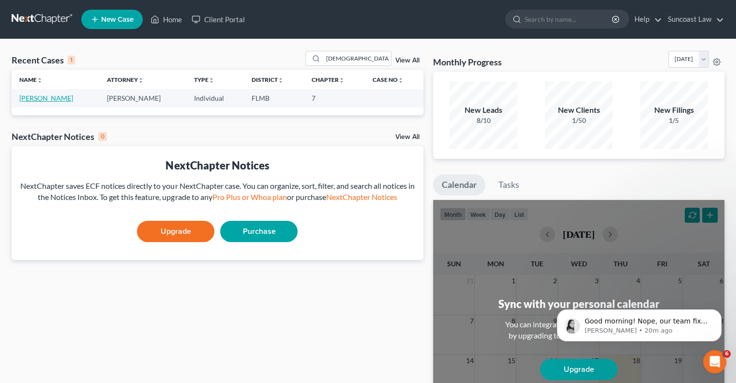
click at [48, 100] on link "[PERSON_NAME]" at bounding box center [46, 98] width 54 height 8
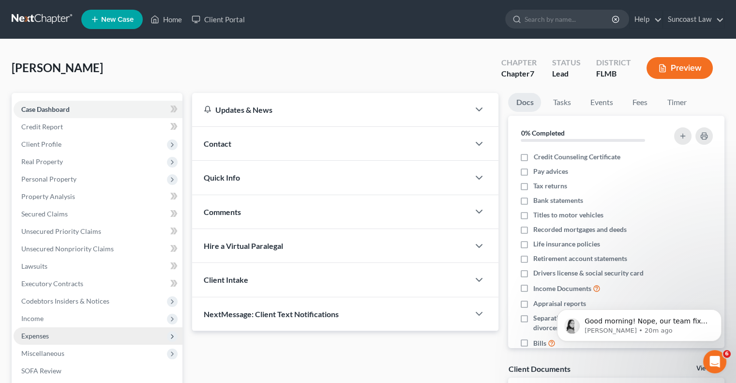
click at [64, 340] on span "Expenses" at bounding box center [98, 335] width 169 height 17
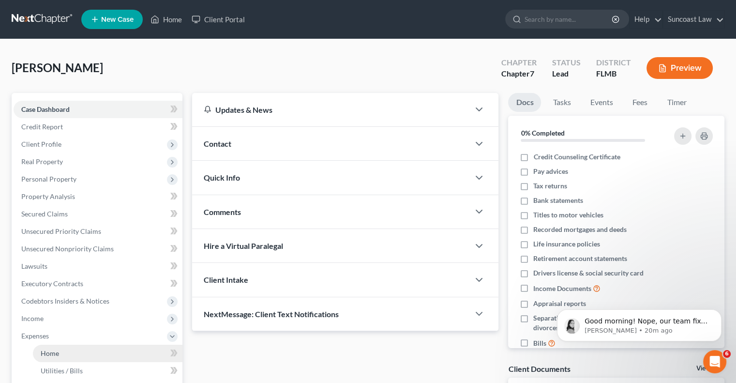
click at [85, 352] on link "Home" at bounding box center [108, 353] width 150 height 17
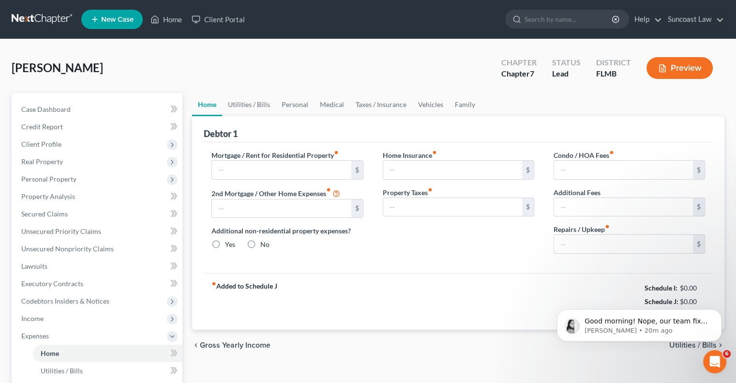
type input "1,650.00"
type input "0.00"
radio input "true"
type input "0.00"
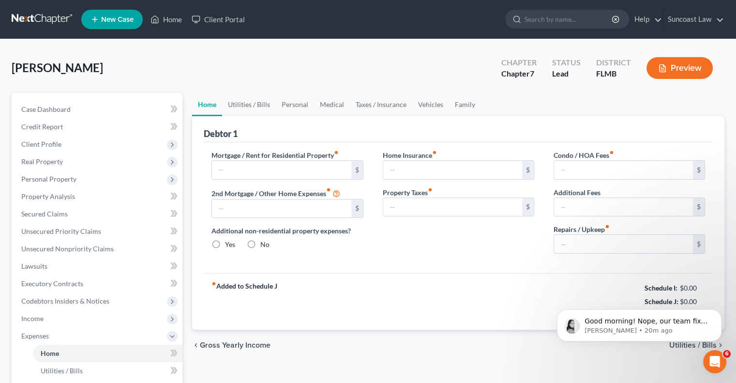
type input "0.00"
click at [716, 315] on button "Dismiss notification" at bounding box center [718, 312] width 13 height 13
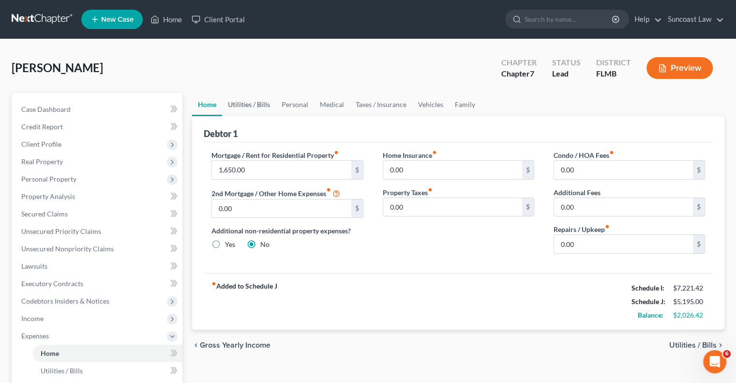
drag, startPoint x: 266, startPoint y: 101, endPoint x: 265, endPoint y: 110, distance: 8.7
click at [266, 101] on link "Utilities / Bills" at bounding box center [249, 104] width 54 height 23
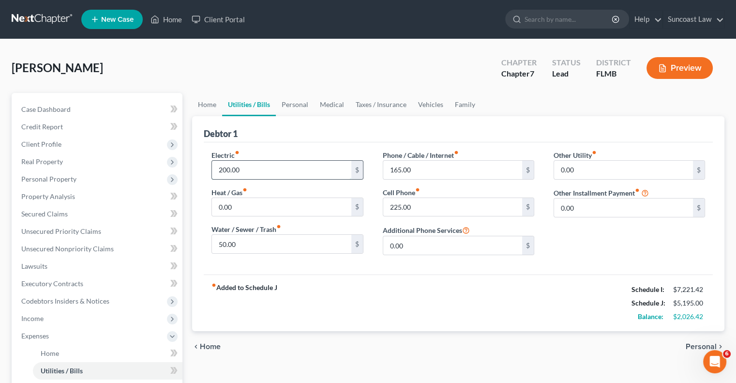
drag, startPoint x: 274, startPoint y: 173, endPoint x: 281, endPoint y: 174, distance: 6.5
click at [274, 173] on input "200.00" at bounding box center [281, 170] width 139 height 18
type input "300"
type input "100"
type input "450"
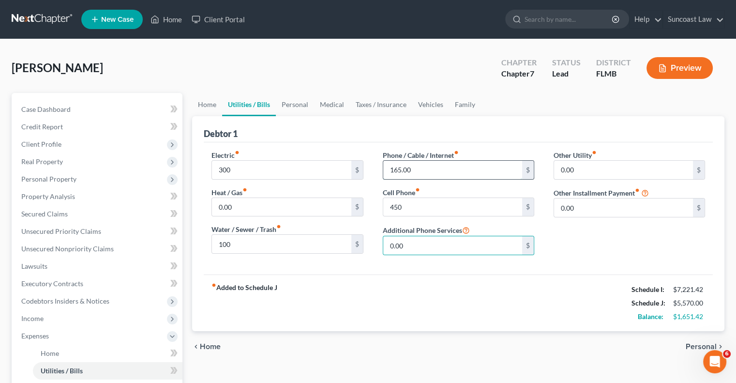
click at [420, 171] on input "165.00" at bounding box center [452, 170] width 139 height 18
type input "150"
drag, startPoint x: 294, startPoint y: 103, endPoint x: 292, endPoint y: 125, distance: 22.3
click at [294, 103] on link "Personal" at bounding box center [295, 104] width 38 height 23
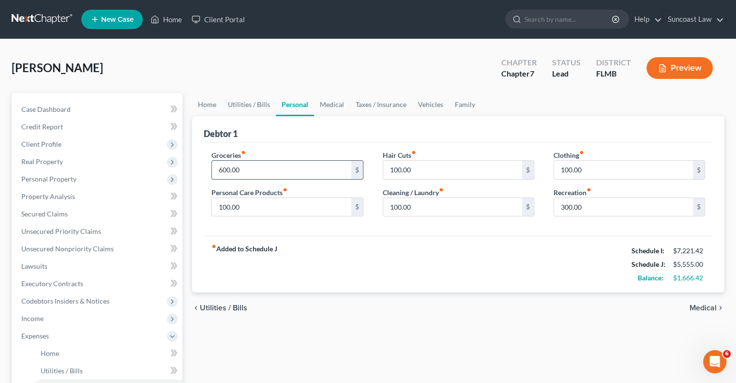
click at [283, 169] on input "600.00" at bounding box center [281, 170] width 139 height 18
type input "950"
type input "300"
click at [452, 204] on input "300" at bounding box center [452, 207] width 139 height 18
type input "200"
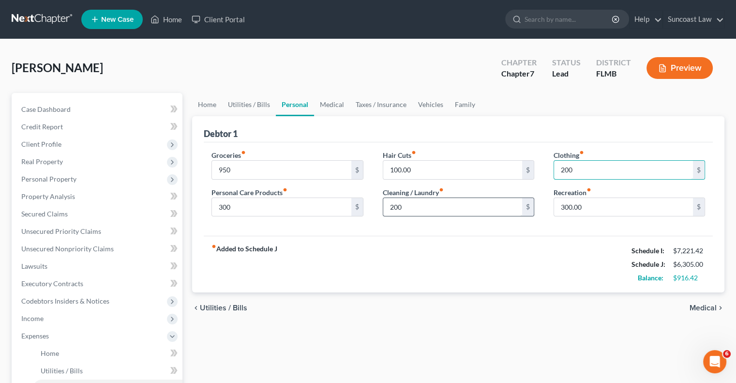
type input "200"
drag, startPoint x: 336, startPoint y: 98, endPoint x: 337, endPoint y: 109, distance: 11.7
click at [336, 98] on link "Medical" at bounding box center [332, 104] width 36 height 23
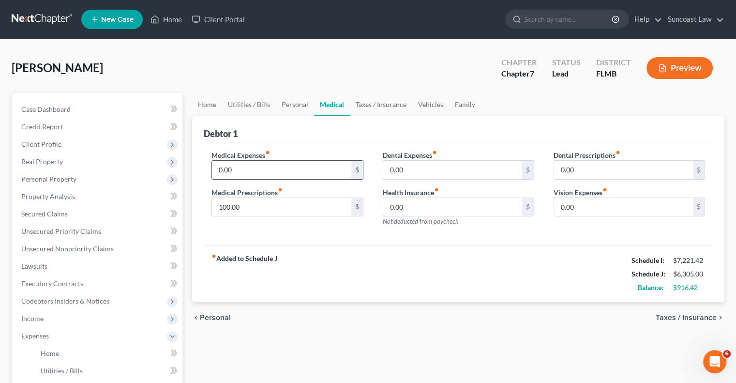
click at [292, 169] on input "0.00" at bounding box center [281, 170] width 139 height 18
type input "100"
click at [434, 106] on link "Vehicles" at bounding box center [430, 104] width 37 height 23
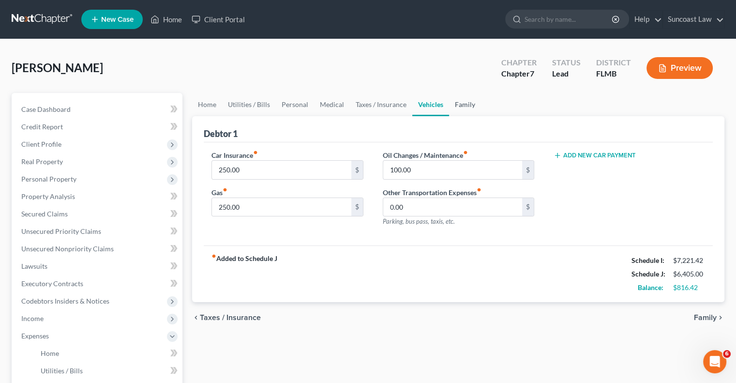
click at [474, 101] on link "Family" at bounding box center [465, 104] width 32 height 23
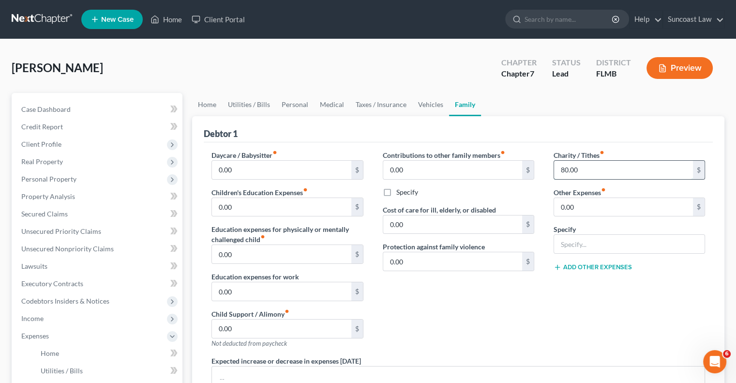
click at [592, 168] on input "80.00" at bounding box center [623, 170] width 139 height 18
type input "150"
click at [390, 98] on link "Taxes / Insurance" at bounding box center [381, 104] width 62 height 23
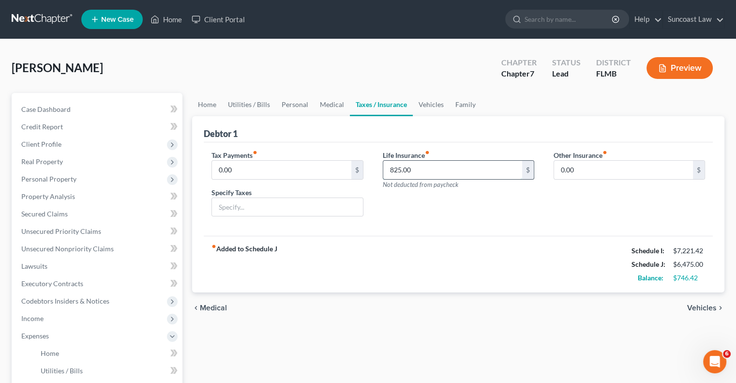
click at [429, 170] on input "825.00" at bounding box center [452, 170] width 139 height 18
type input "425"
click at [329, 103] on link "Medical" at bounding box center [332, 104] width 36 height 23
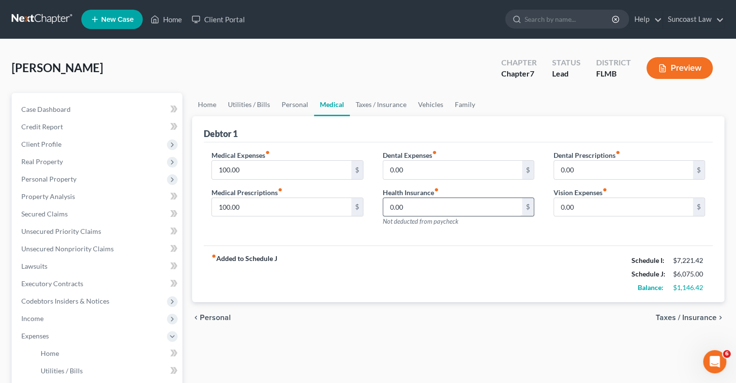
click at [422, 209] on input "0.00" at bounding box center [452, 207] width 139 height 18
type input "725"
click at [424, 98] on link "Vehicles" at bounding box center [430, 104] width 37 height 23
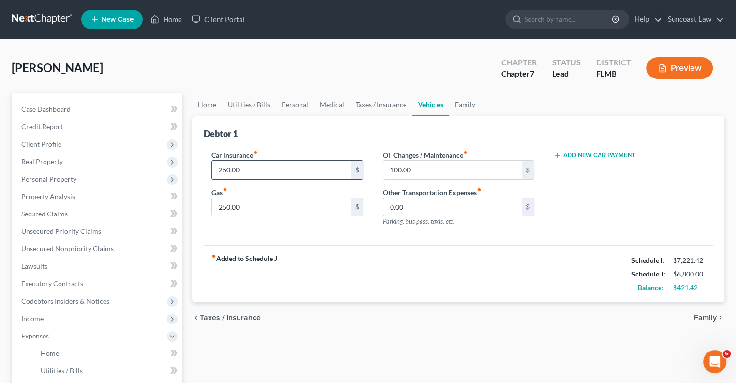
click at [265, 171] on input "250.00" at bounding box center [281, 170] width 139 height 18
type input "225"
click at [454, 105] on link "Family" at bounding box center [465, 104] width 32 height 23
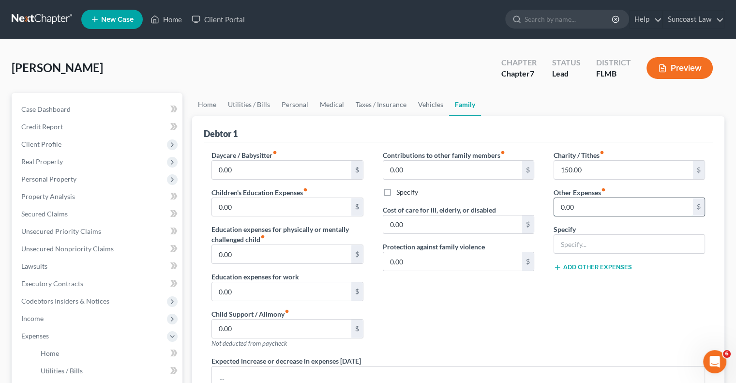
click at [598, 208] on input "0.00" at bounding box center [623, 207] width 139 height 18
type input "495"
type input "Student loans"
click at [203, 106] on link "Home" at bounding box center [207, 104] width 30 height 23
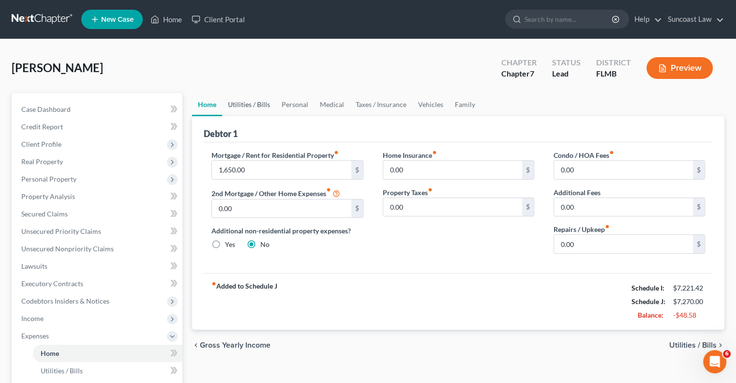
click at [251, 105] on link "Utilities / Bills" at bounding box center [249, 104] width 54 height 23
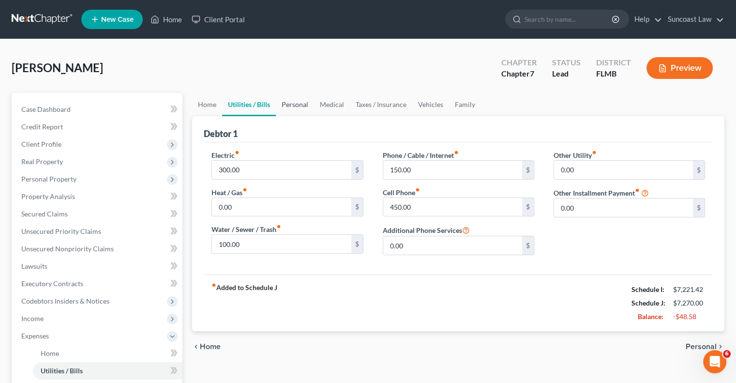
click at [290, 105] on link "Personal" at bounding box center [295, 104] width 38 height 23
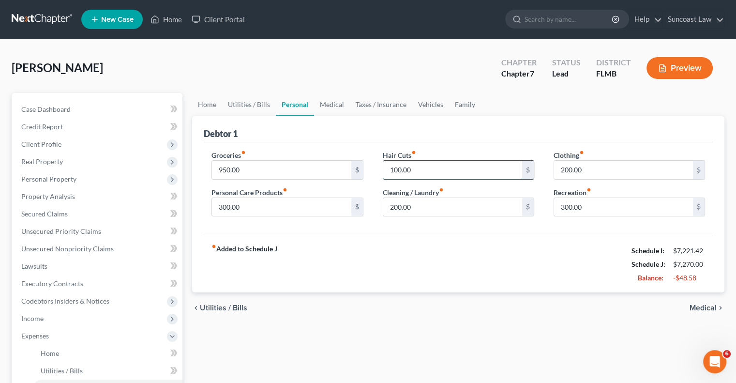
click at [420, 168] on input "100.00" at bounding box center [452, 170] width 139 height 18
type input "50"
click at [437, 165] on input "50" at bounding box center [452, 170] width 139 height 18
click at [626, 170] on input "200.00" at bounding box center [623, 170] width 139 height 18
type input "100"
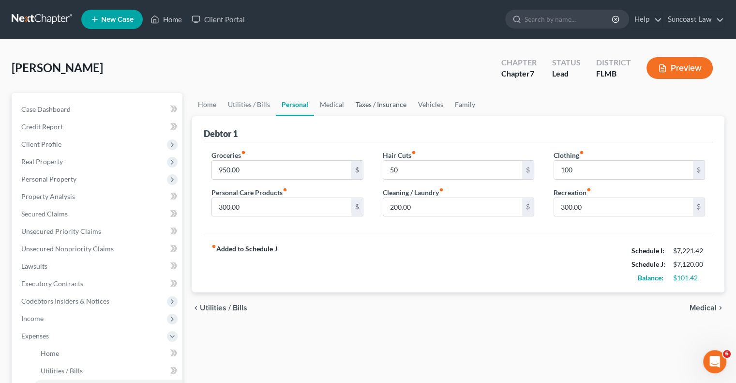
click at [389, 104] on link "Taxes / Insurance" at bounding box center [381, 104] width 62 height 23
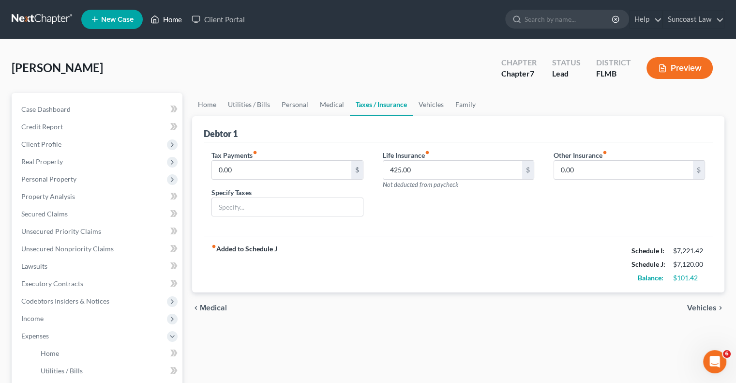
click at [172, 22] on link "Home" at bounding box center [166, 19] width 41 height 17
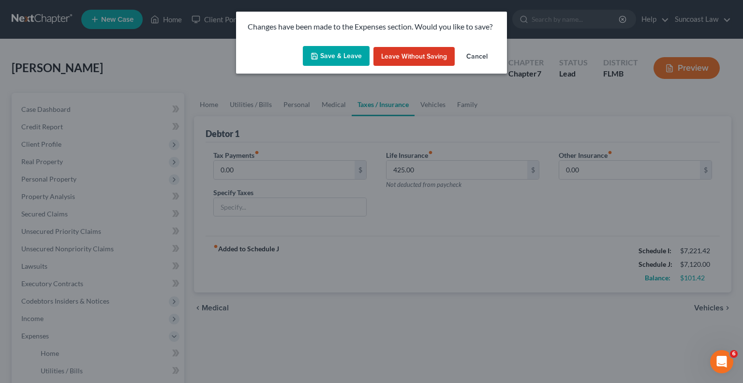
click at [326, 55] on button "Save & Leave" at bounding box center [336, 56] width 67 height 20
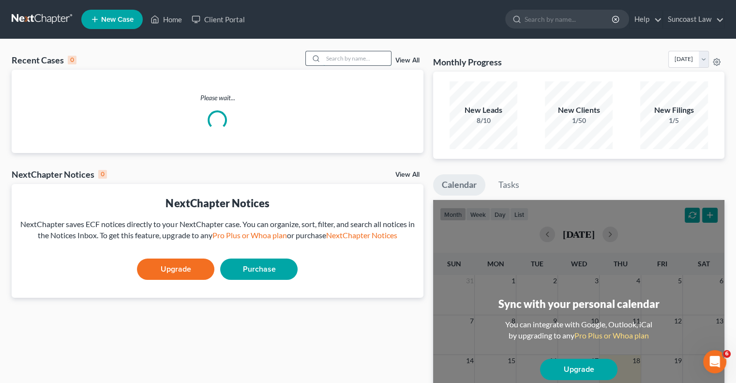
click at [329, 61] on input "search" at bounding box center [357, 58] width 68 height 14
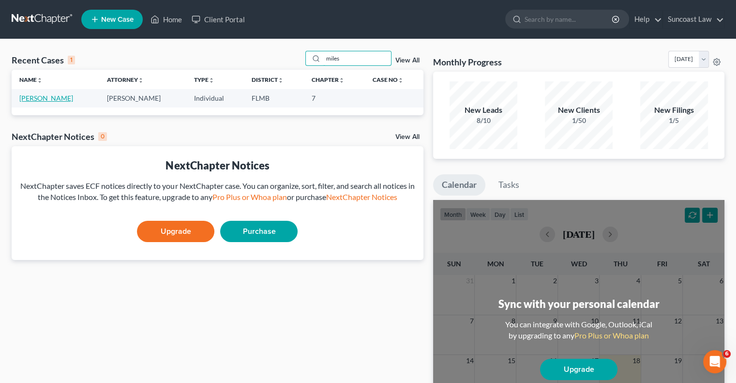
type input "miles"
click at [45, 100] on link "[PERSON_NAME]" at bounding box center [46, 98] width 54 height 8
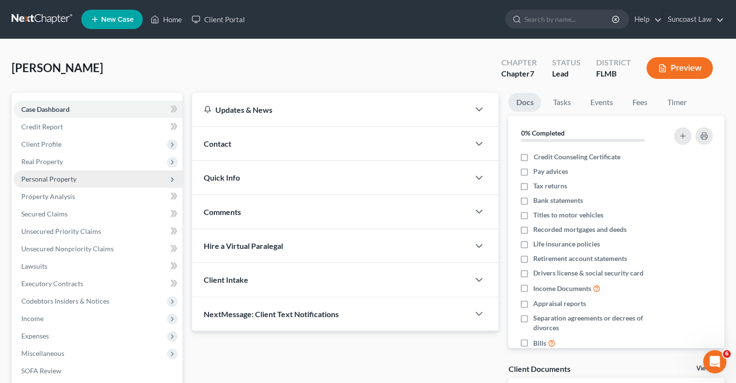
click at [56, 178] on span "Personal Property" at bounding box center [48, 179] width 55 height 8
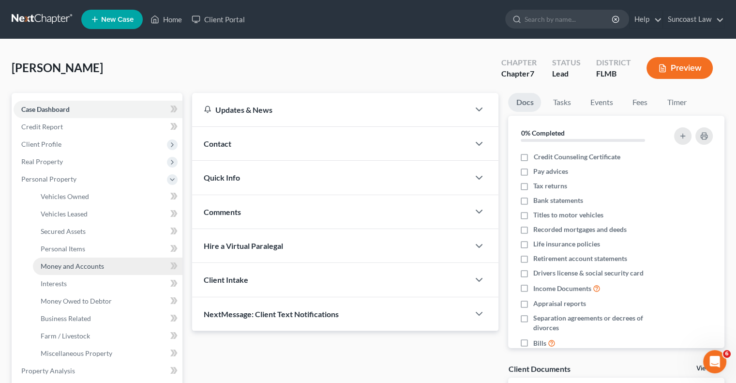
click at [101, 265] on span "Money and Accounts" at bounding box center [72, 266] width 63 height 8
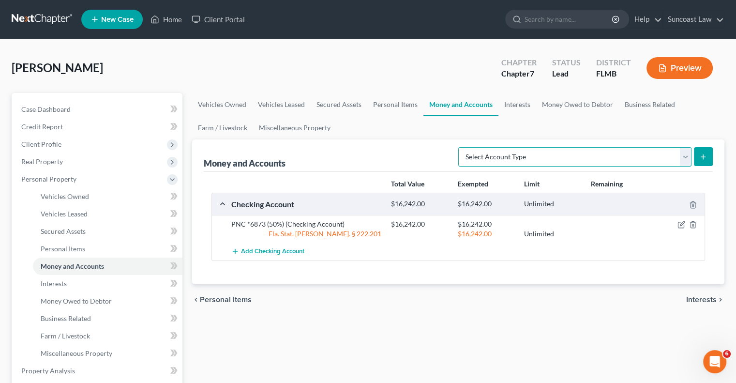
click at [683, 157] on select "Select Account Type Brokerage (A/B: 18, SOFA: 20) Cash on Hand (A/B: 16) Certif…" at bounding box center [574, 156] width 233 height 19
click at [461, 147] on select "Select Account Type Brokerage (A/B: 18, SOFA: 20) Cash on Hand (A/B: 16) Certif…" at bounding box center [574, 156] width 233 height 19
drag, startPoint x: 685, startPoint y: 152, endPoint x: 678, endPoint y: 164, distance: 13.9
click at [685, 152] on select "Select Account Type Brokerage (A/B: 18, SOFA: 20) Cash on Hand (A/B: 16) Certif…" at bounding box center [574, 156] width 233 height 19
select select "savings"
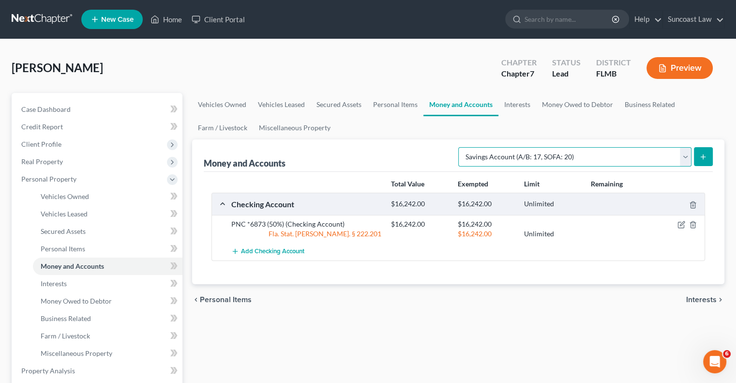
click at [461, 147] on select "Select Account Type Brokerage (A/B: 18, SOFA: 20) Cash on Hand (A/B: 16) Certif…" at bounding box center [574, 156] width 233 height 19
click at [706, 156] on icon "submit" at bounding box center [703, 157] width 8 height 8
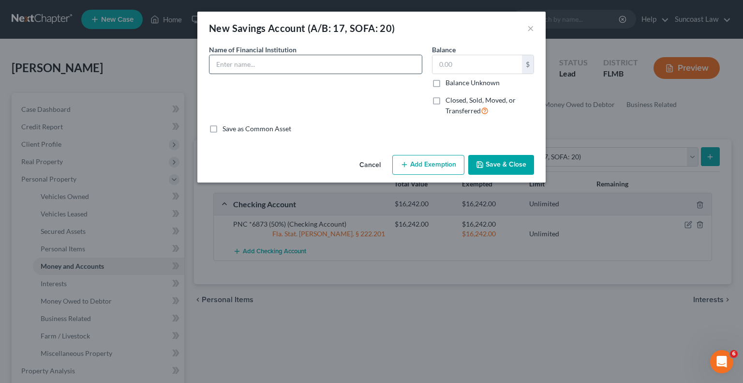
click at [319, 71] on input "text" at bounding box center [316, 64] width 212 height 18
type input "[US_STATE] Credit Union *3318-0000"
type input "5"
click at [448, 166] on button "Add Exemption" at bounding box center [428, 165] width 72 height 20
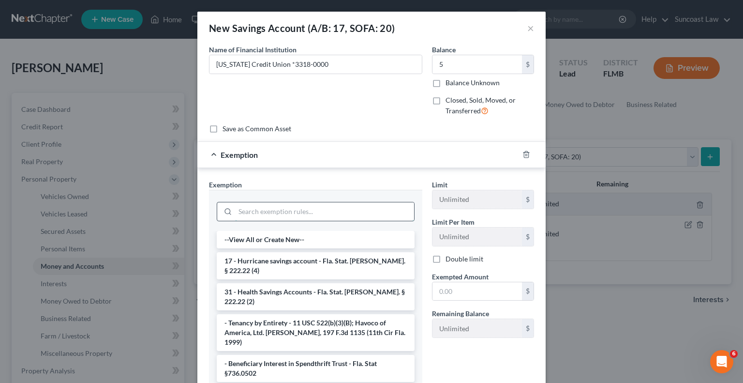
click at [341, 206] on input "search" at bounding box center [324, 211] width 179 height 18
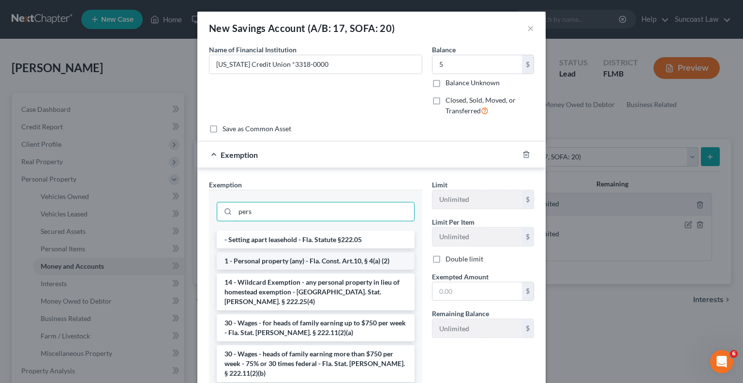
type input "pers"
click at [301, 260] on li "1 - Personal property (any) - Fla. Const. Art.10, § 4(a) (2)" at bounding box center [316, 260] width 198 height 17
click at [301, 260] on div "Exemption Set must be selected for CA. Exemption * pers - Setting apart leaseho…" at bounding box center [315, 287] width 223 height 214
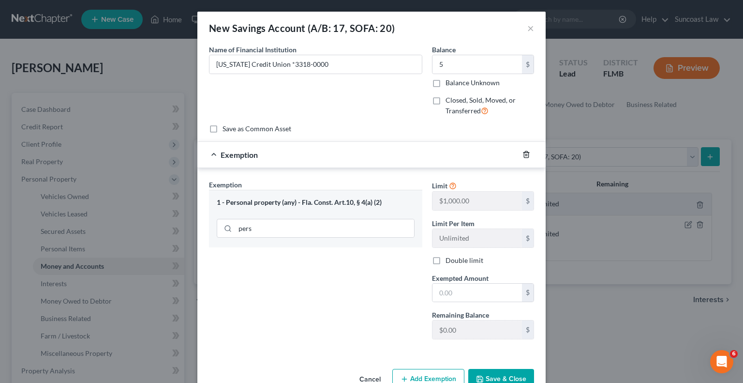
click at [524, 156] on icon "button" at bounding box center [526, 154] width 4 height 6
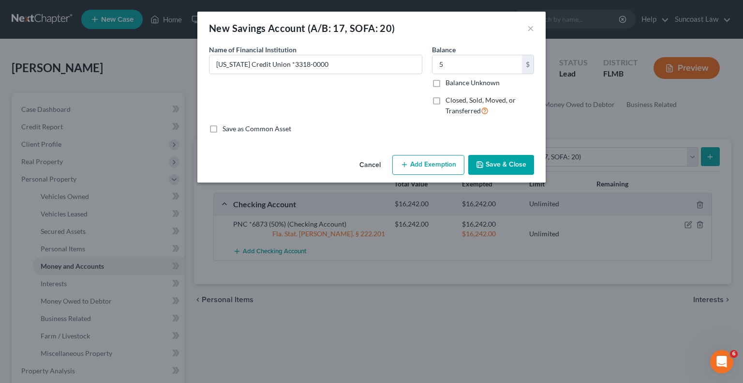
click at [500, 163] on button "Save & Close" at bounding box center [501, 165] width 66 height 20
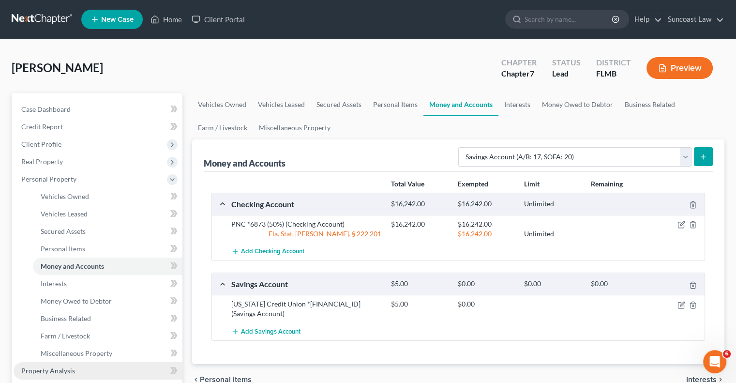
click at [75, 371] on link "Property Analysis" at bounding box center [98, 370] width 169 height 17
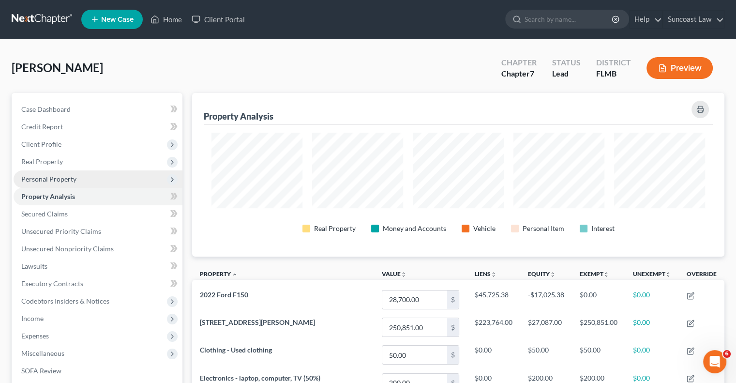
click at [67, 179] on span "Personal Property" at bounding box center [48, 179] width 55 height 8
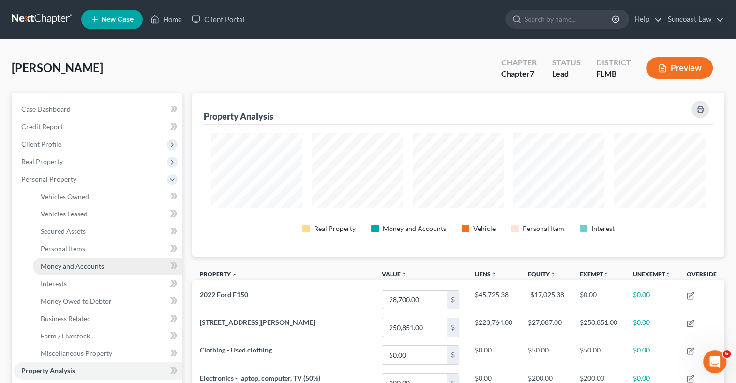
click at [101, 270] on link "Money and Accounts" at bounding box center [108, 265] width 150 height 17
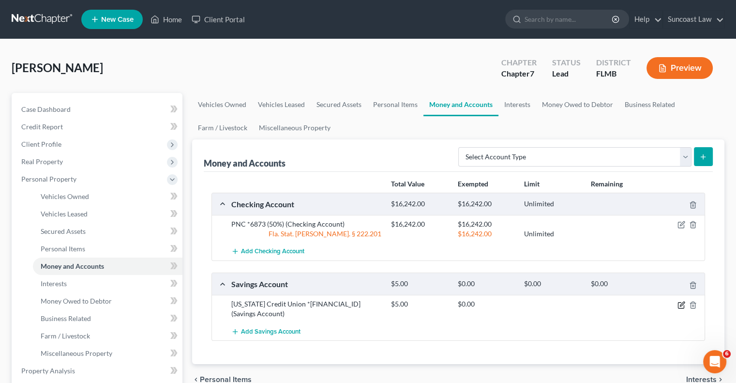
click at [679, 303] on icon "button" at bounding box center [681, 305] width 8 height 8
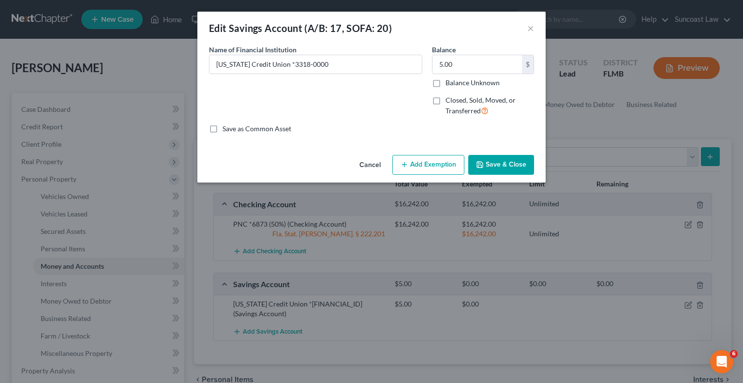
click at [436, 160] on button "Add Exemption" at bounding box center [428, 165] width 72 height 20
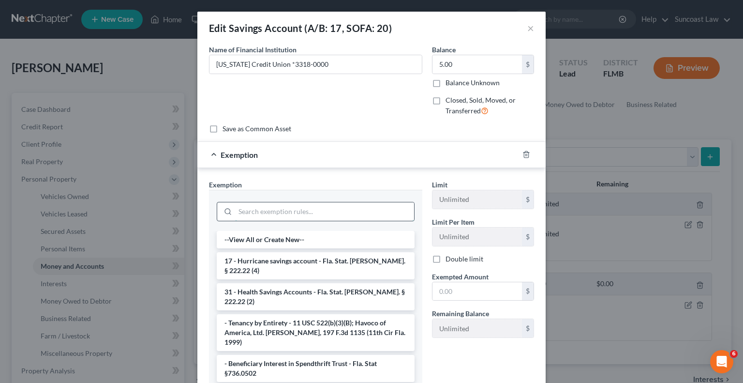
click at [342, 208] on input "search" at bounding box center [324, 211] width 179 height 18
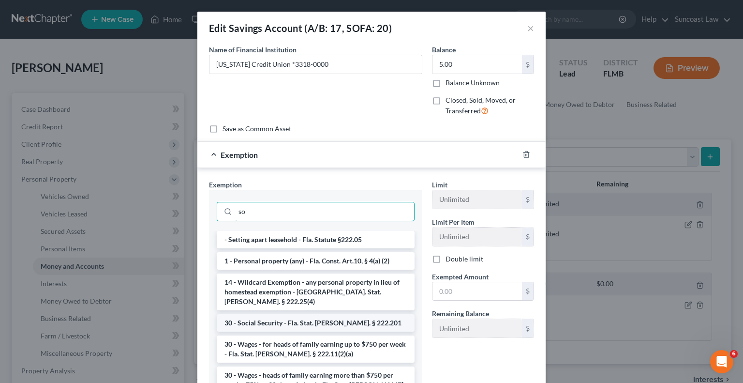
type input "so"
click at [324, 314] on li "30 - Social Security - Fla. Stat. [PERSON_NAME]. § 222.201" at bounding box center [316, 322] width 198 height 17
click at [324, 311] on div "Exemption Set must be selected for CA. Exemption * so - Setting apart leasehold…" at bounding box center [315, 287] width 223 height 214
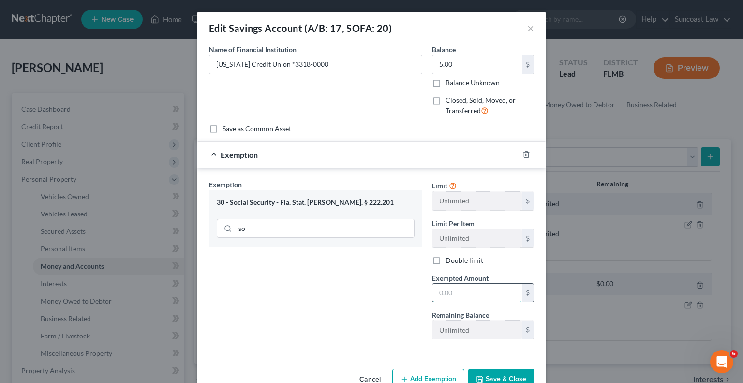
click at [452, 291] on input "text" at bounding box center [478, 293] width 90 height 18
type input "5"
click at [510, 380] on button "Save & Close" at bounding box center [501, 379] width 66 height 20
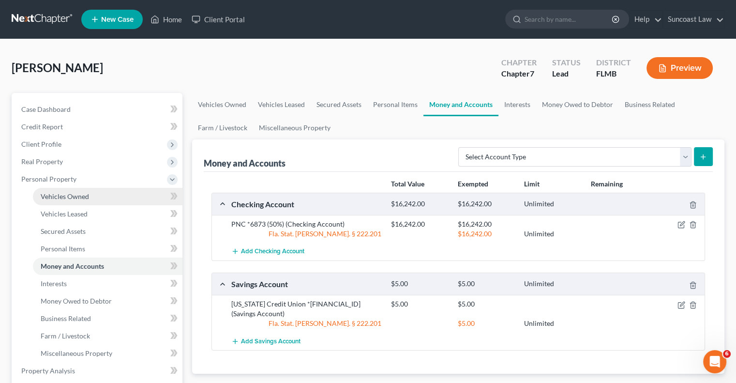
click at [63, 201] on link "Vehicles Owned" at bounding box center [108, 196] width 150 height 17
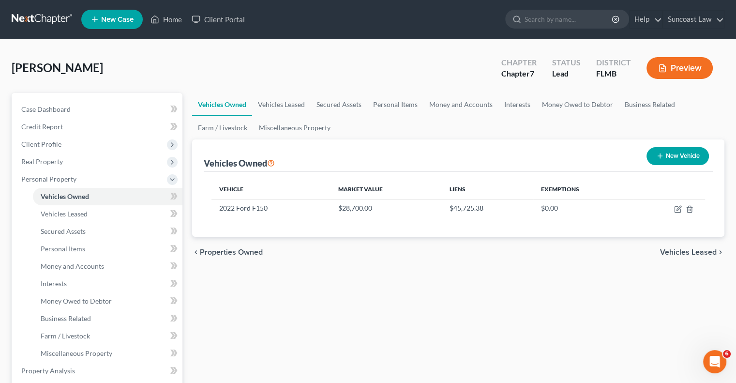
click at [684, 156] on button "New Vehicle" at bounding box center [677, 156] width 62 height 18
select select "0"
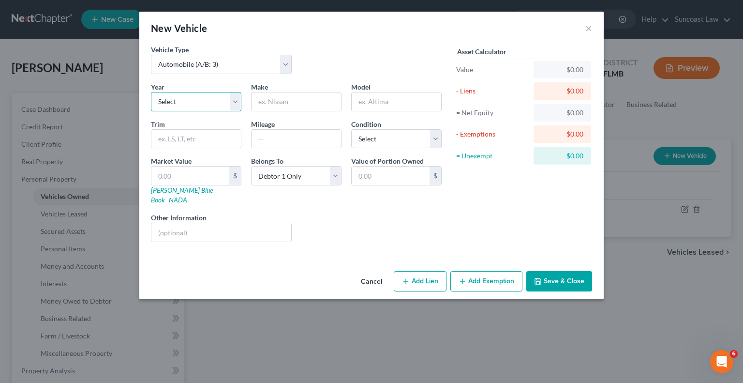
click at [205, 100] on select "Select 2026 2025 2024 2023 2022 2021 2020 2019 2018 2017 2016 2015 2014 2013 20…" at bounding box center [196, 101] width 90 height 19
select select "10"
click at [151, 92] on select "Select 2026 2025 2024 2023 2022 2021 2020 2019 2018 2017 2016 2015 2014 2013 20…" at bounding box center [196, 101] width 90 height 19
click at [275, 92] on input "text" at bounding box center [297, 101] width 90 height 18
type input "Cadillac"
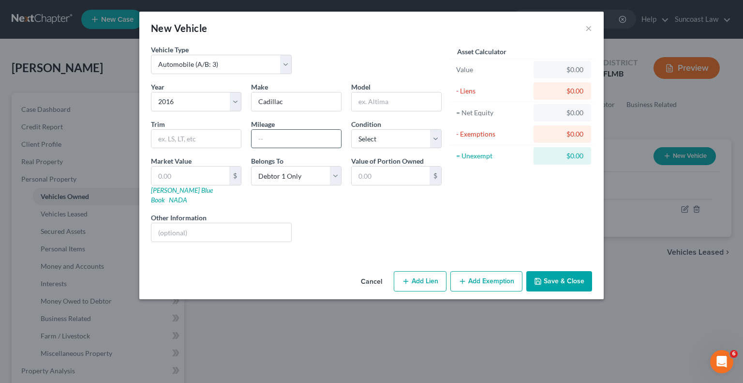
click at [283, 141] on input "text" at bounding box center [297, 139] width 90 height 18
type input "102730"
click at [378, 137] on select "Select Excellent Very Good Good Fair Poor" at bounding box center [396, 138] width 90 height 19
select select "3"
click at [351, 129] on select "Select Excellent Very Good Good Fair Poor" at bounding box center [396, 138] width 90 height 19
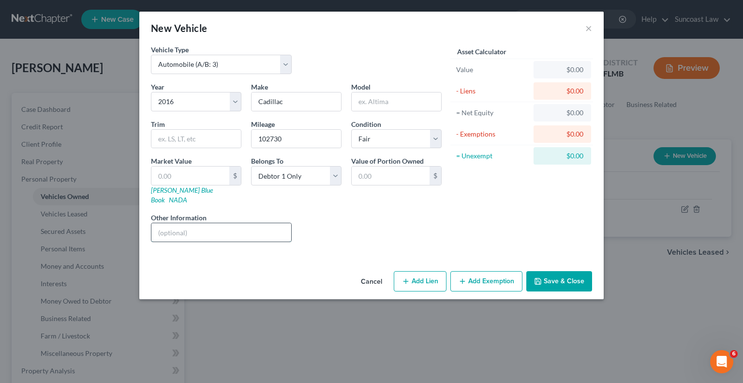
click at [226, 223] on input "text" at bounding box center [221, 232] width 140 height 18
drag, startPoint x: 252, startPoint y: 224, endPoint x: 173, endPoint y: 224, distance: 78.9
click at [173, 224] on input "VIN: [US_VEHICLE_IDENTIFICATION_NUMBER]" at bounding box center [221, 232] width 140 height 18
type input "VIN: [US_VEHICLE_IDENTIFICATION_NUMBER]"
click at [374, 98] on input "text" at bounding box center [397, 101] width 90 height 18
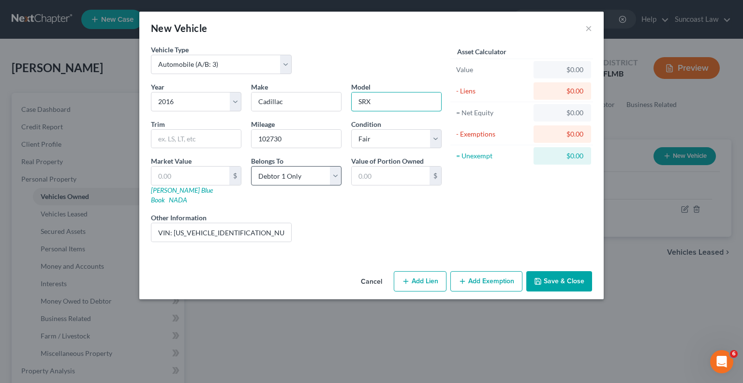
type input "SRX"
click at [298, 173] on select "Select Debtor 1 Only Debtor 2 Only Debtor 1 And Debtor 2 Only At Least One Of T…" at bounding box center [296, 175] width 90 height 19
select select "3"
click at [251, 166] on select "Select Debtor 1 Only Debtor 2 Only Debtor 1 And Debtor 2 Only At Least One Of T…" at bounding box center [296, 175] width 90 height 19
click at [265, 223] on input "VIN: [US_VEHICLE_IDENTIFICATION_NUMBER]" at bounding box center [221, 232] width 140 height 18
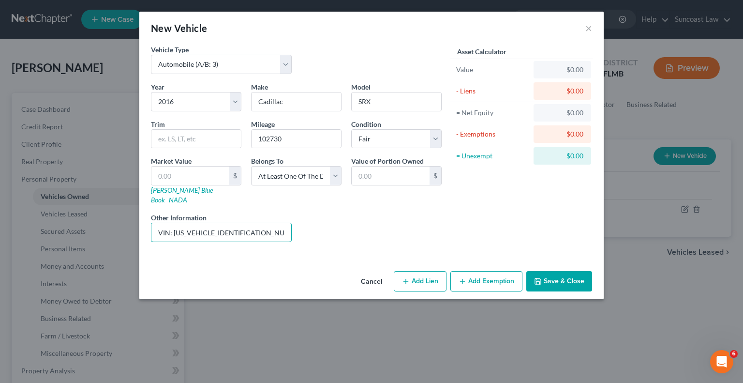
type input "VIN: [US_VEHICLE_IDENTIFICATION_NUMBER] (50% owner)"
click at [179, 171] on input "text" at bounding box center [190, 175] width 78 height 18
type input "3"
type input "3.00"
type input "39"
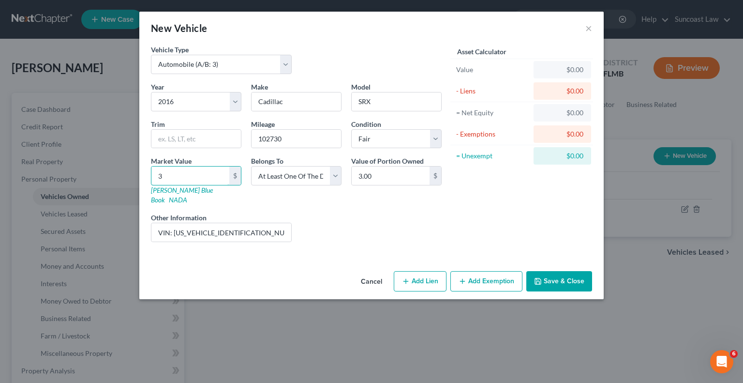
type input "39.00"
type input "392"
type input "392.00"
type input "3925"
type input "3,925.00"
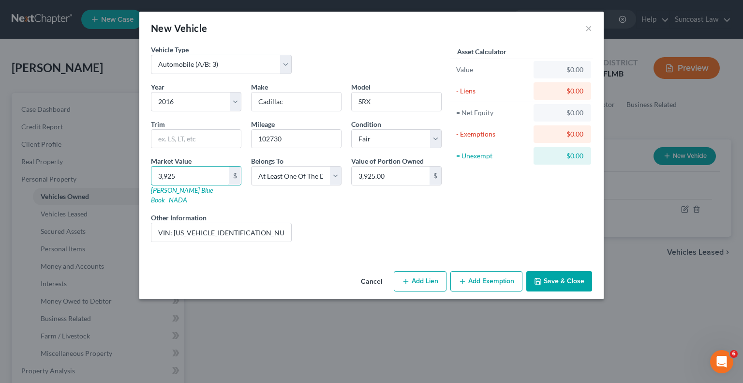
type input "3,925"
click at [561, 271] on button "Save & Close" at bounding box center [559, 281] width 66 height 20
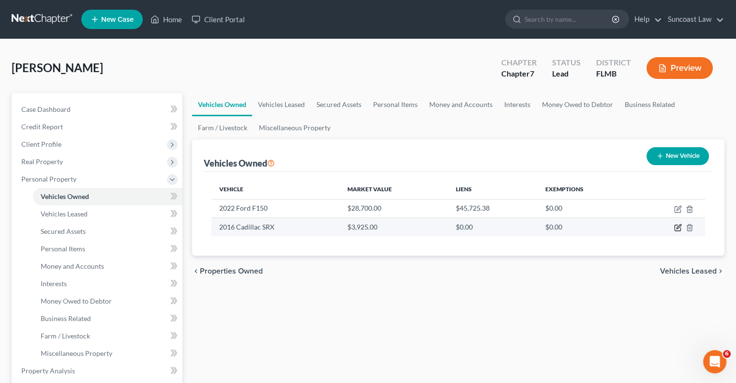
click at [677, 228] on icon "button" at bounding box center [678, 228] width 8 height 8
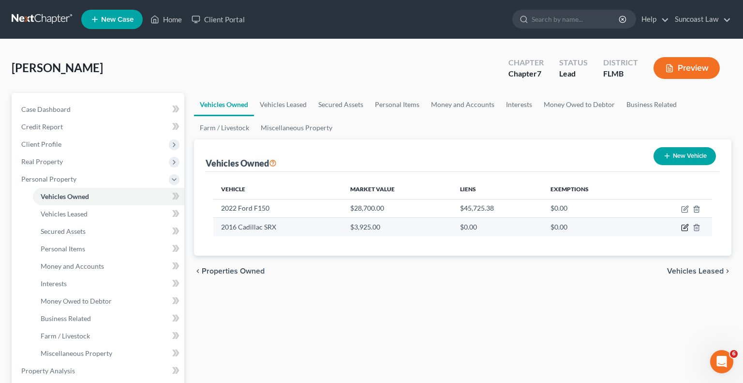
select select "0"
select select "10"
select select "3"
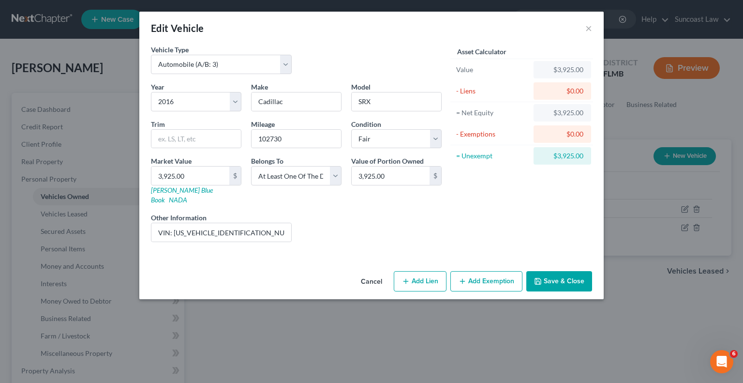
click at [486, 277] on button "Add Exemption" at bounding box center [486, 281] width 72 height 20
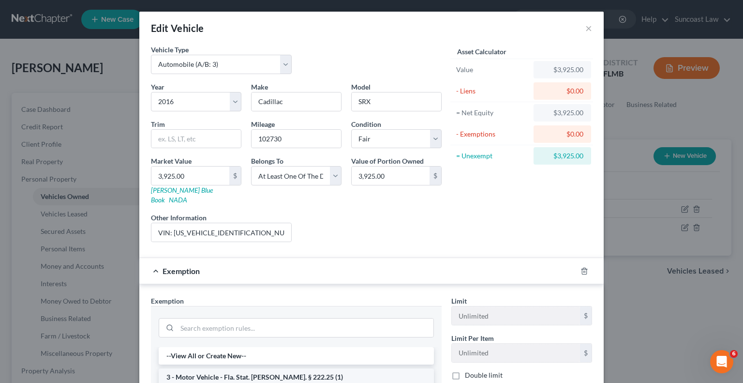
click at [303, 368] on li "3 - Motor Vehicle - Fla. Stat. [PERSON_NAME]. § 222.25 (1)" at bounding box center [296, 376] width 275 height 17
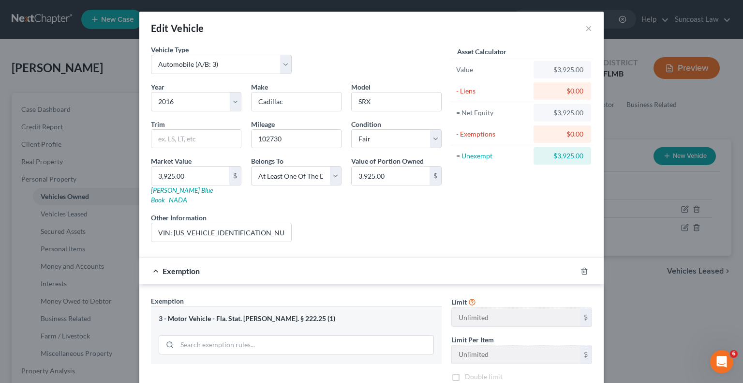
click at [303, 366] on div "Exemption Set must be selected for CA. Exemption * 3 - Motor Vehicle - Fla. Sta…" at bounding box center [296, 379] width 300 height 167
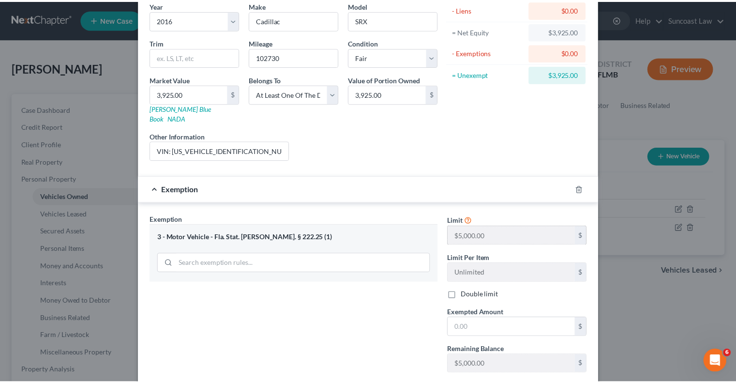
scroll to position [130, 0]
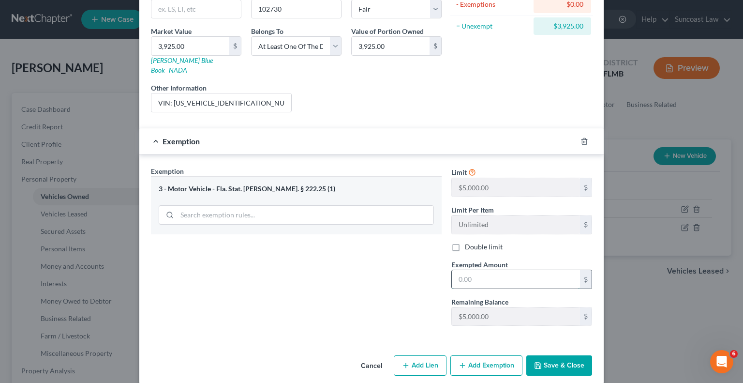
click at [510, 271] on input "text" at bounding box center [516, 279] width 128 height 18
type input "3,925"
click at [557, 358] on button "Save & Close" at bounding box center [559, 365] width 66 height 20
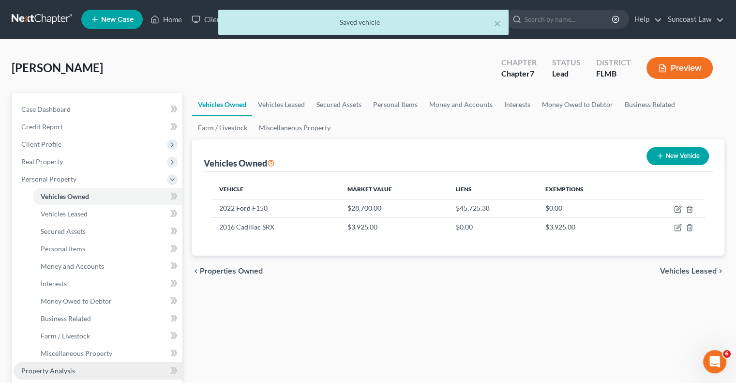
click at [79, 365] on link "Property Analysis" at bounding box center [98, 370] width 169 height 17
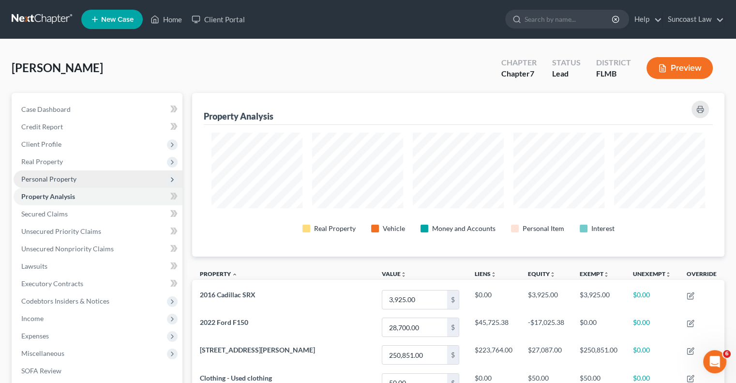
click at [61, 180] on span "Personal Property" at bounding box center [48, 179] width 55 height 8
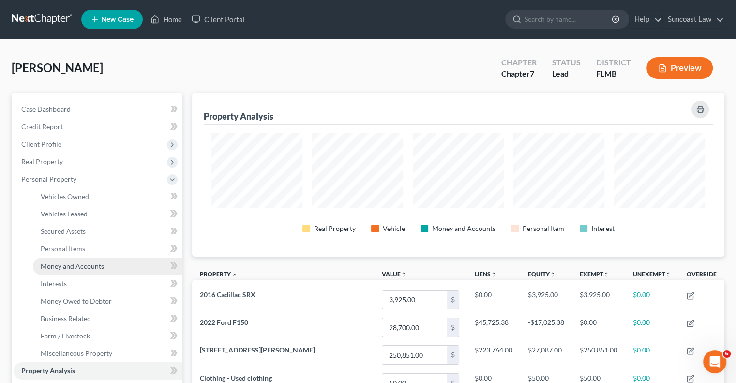
click at [88, 265] on span "Money and Accounts" at bounding box center [72, 266] width 63 height 8
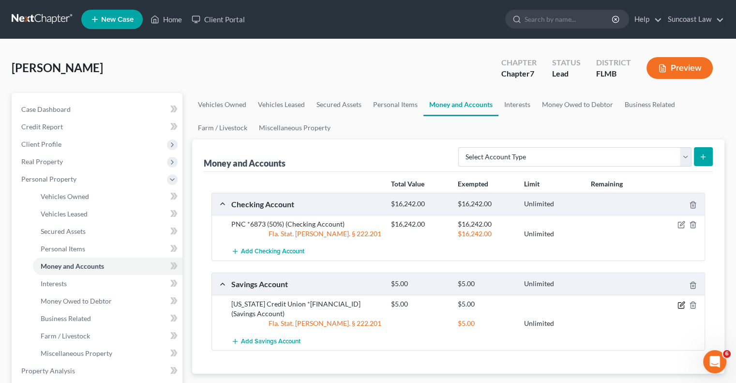
click at [681, 301] on icon "button" at bounding box center [681, 305] width 8 height 8
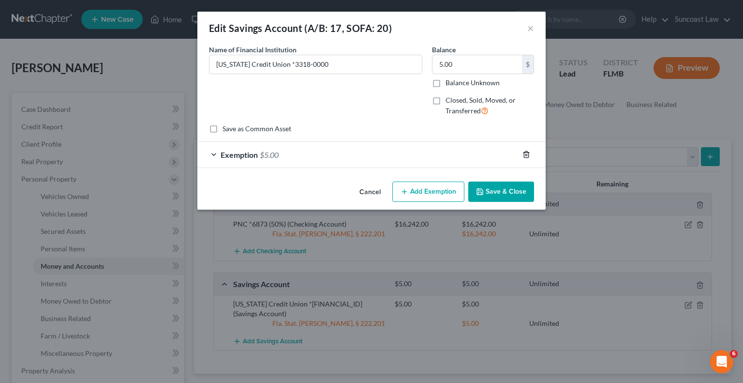
drag, startPoint x: 530, startPoint y: 153, endPoint x: 525, endPoint y: 152, distance: 6.0
click at [530, 153] on div at bounding box center [532, 154] width 27 height 15
drag, startPoint x: 526, startPoint y: 156, endPoint x: 519, endPoint y: 145, distance: 13.6
click at [527, 155] on line "button" at bounding box center [527, 155] width 0 height 2
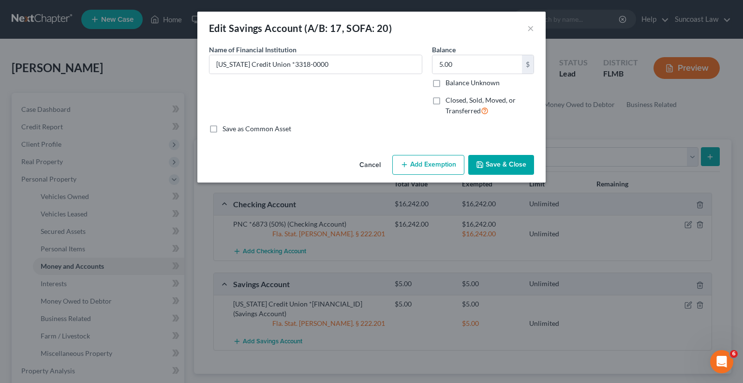
click at [446, 102] on label "Closed, Sold, Moved, or Transferred" at bounding box center [490, 105] width 89 height 21
click at [450, 102] on input "Closed, Sold, Moved, or Transferred" at bounding box center [453, 98] width 6 height 6
checkbox input "true"
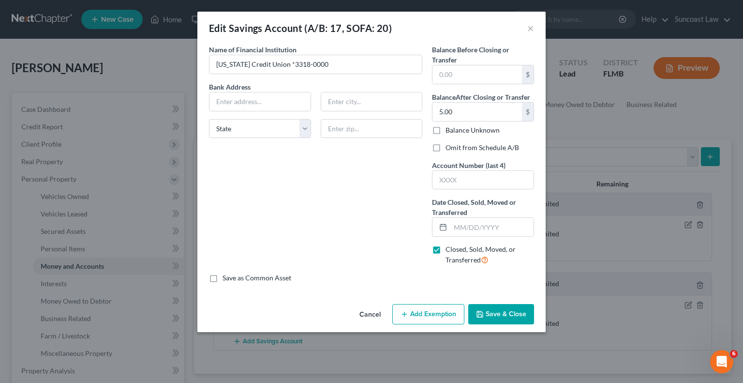
click at [446, 144] on label "Omit from Schedule A/B" at bounding box center [483, 148] width 74 height 10
click at [450, 144] on input "Omit from Schedule A/B" at bounding box center [453, 146] width 6 height 6
checkbox input "true"
drag, startPoint x: 466, startPoint y: 178, endPoint x: 470, endPoint y: 175, distance: 5.5
click at [466, 178] on input "text" at bounding box center [483, 180] width 101 height 18
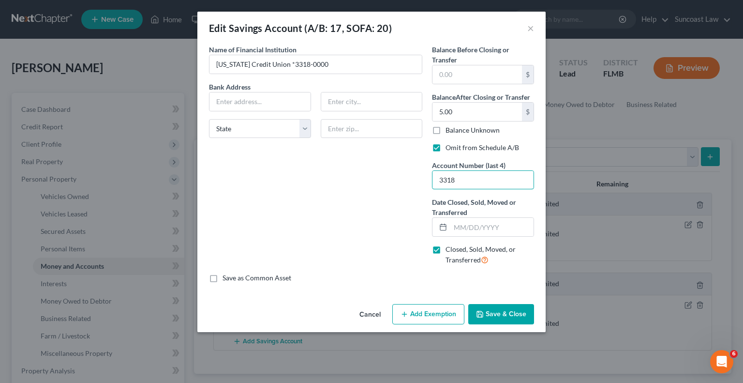
type input "3318"
type input "[DATE]"
click at [509, 310] on button "Save & Close" at bounding box center [501, 314] width 66 height 20
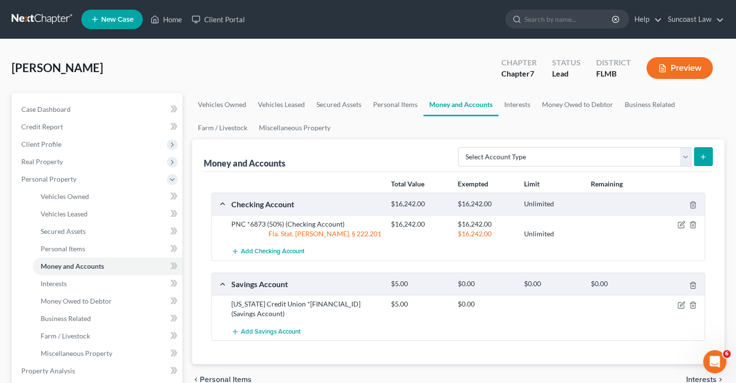
scroll to position [711, 0]
click at [170, 21] on link "Home" at bounding box center [166, 19] width 41 height 17
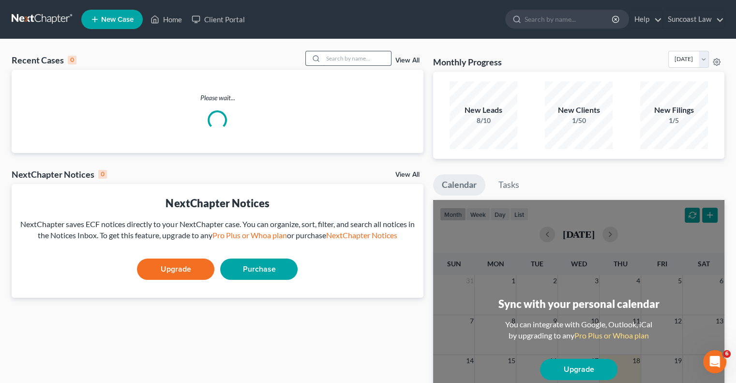
click at [353, 62] on input "search" at bounding box center [357, 58] width 68 height 14
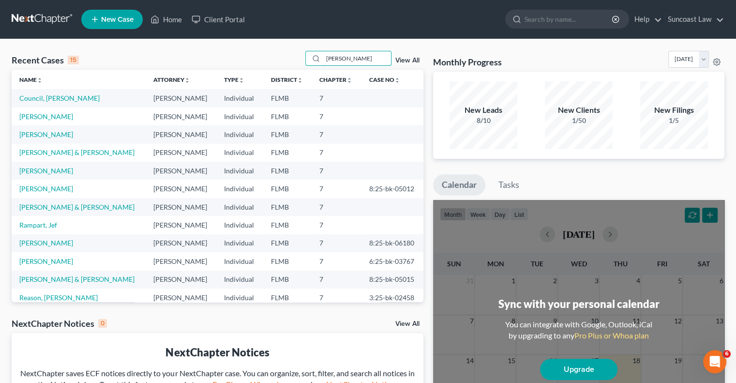
type input "[PERSON_NAME]"
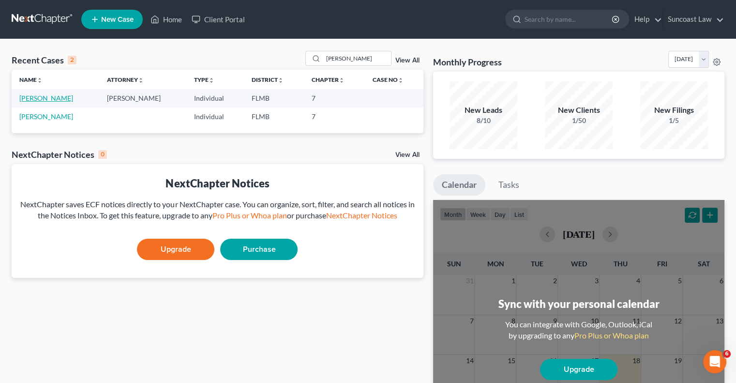
click at [58, 95] on link "[PERSON_NAME]" at bounding box center [46, 98] width 54 height 8
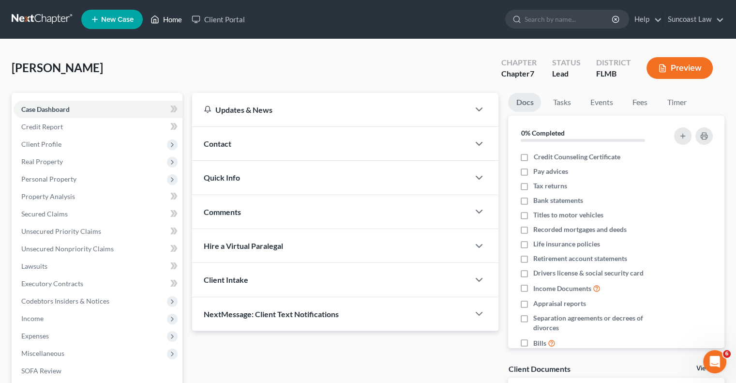
drag, startPoint x: 172, startPoint y: 19, endPoint x: 316, endPoint y: 94, distance: 162.3
click at [172, 19] on link "Home" at bounding box center [166, 19] width 41 height 17
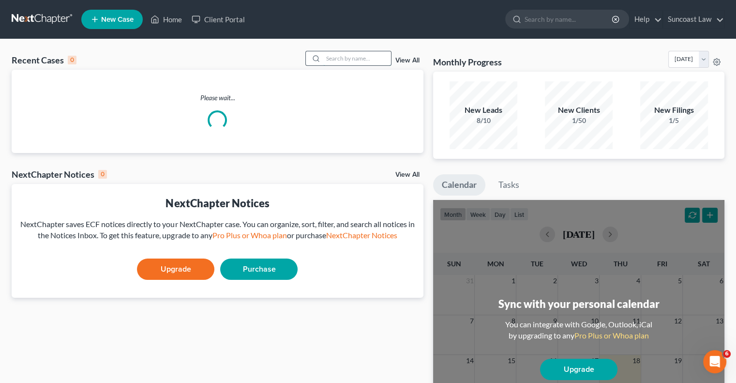
click at [345, 61] on input "search" at bounding box center [357, 58] width 68 height 14
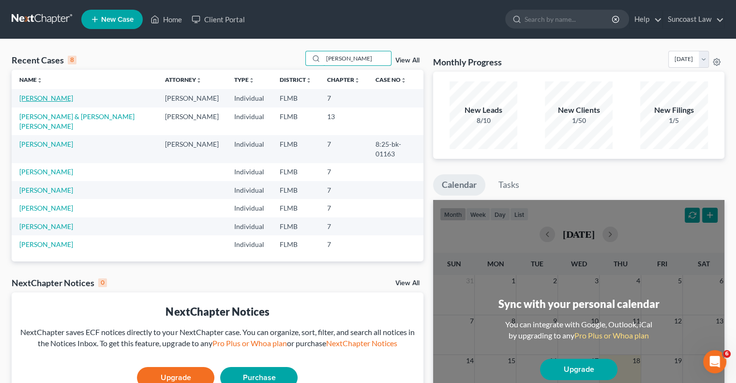
type input "[PERSON_NAME]"
click at [58, 100] on link "[PERSON_NAME]" at bounding box center [46, 98] width 54 height 8
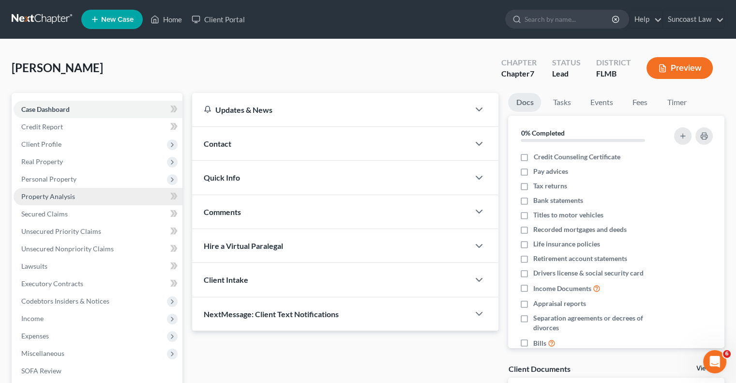
click at [63, 200] on link "Property Analysis" at bounding box center [98, 196] width 169 height 17
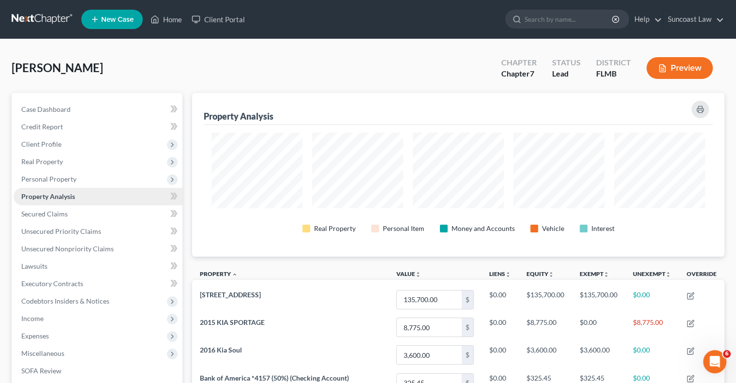
scroll to position [164, 532]
drag, startPoint x: 177, startPoint y: 20, endPoint x: 232, endPoint y: 56, distance: 66.0
click at [177, 19] on link "Home" at bounding box center [166, 19] width 41 height 17
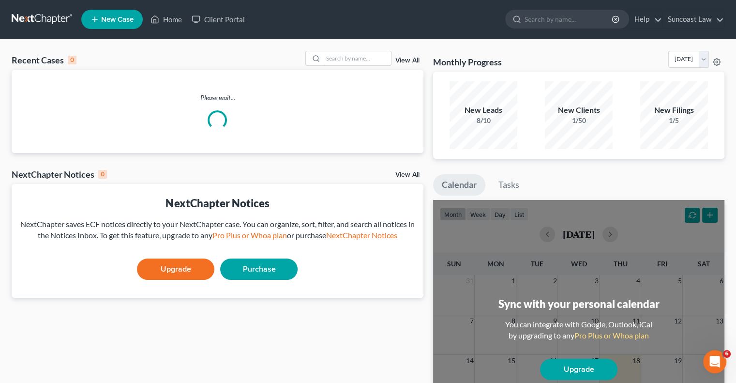
drag, startPoint x: 327, startPoint y: 58, endPoint x: 322, endPoint y: 2, distance: 55.9
click at [327, 57] on input "search" at bounding box center [357, 58] width 68 height 14
type input "[PERSON_NAME]"
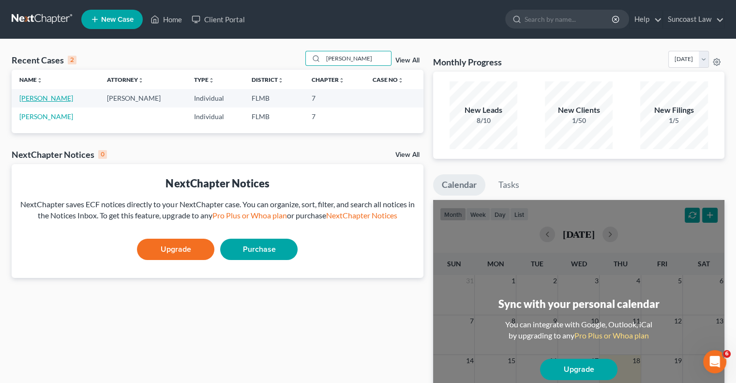
click at [39, 100] on link "[PERSON_NAME]" at bounding box center [46, 98] width 54 height 8
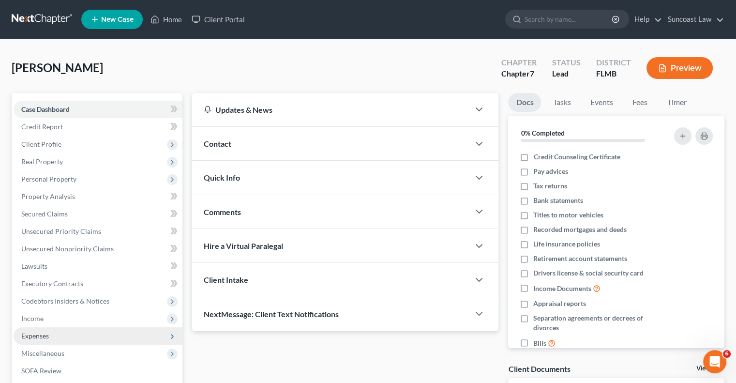
drag, startPoint x: 40, startPoint y: 320, endPoint x: 80, endPoint y: 328, distance: 40.8
click at [40, 320] on span "Income" at bounding box center [32, 318] width 22 height 8
drag, startPoint x: 84, startPoint y: 332, endPoint x: 89, endPoint y: 331, distance: 5.5
click at [84, 332] on span "Employment Income" at bounding box center [72, 335] width 62 height 8
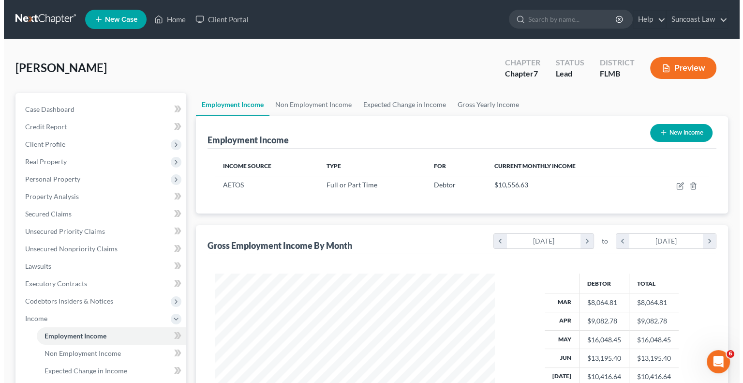
scroll to position [172, 299]
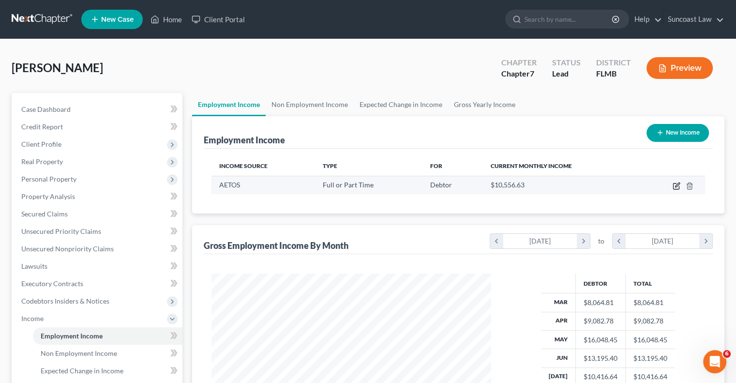
click at [678, 185] on icon "button" at bounding box center [677, 186] width 8 height 8
select select "0"
select select "2"
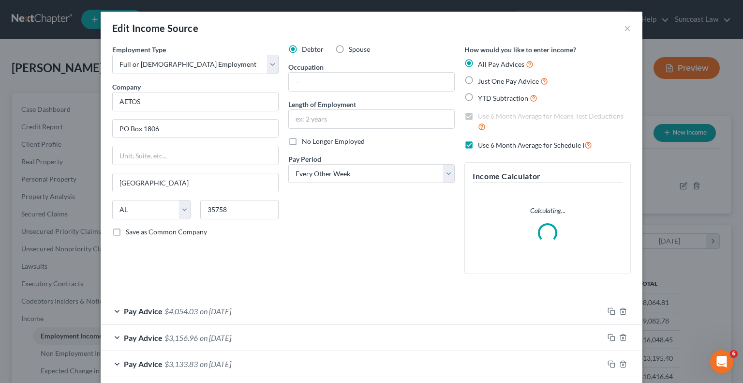
scroll to position [172, 302]
click at [375, 122] on input "text" at bounding box center [371, 119] width 165 height 18
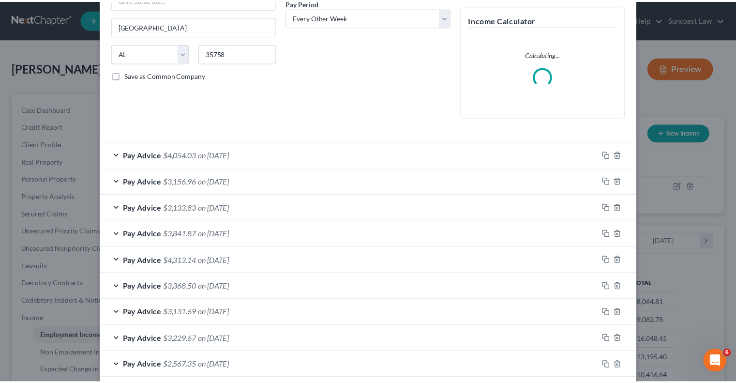
scroll to position [282, 0]
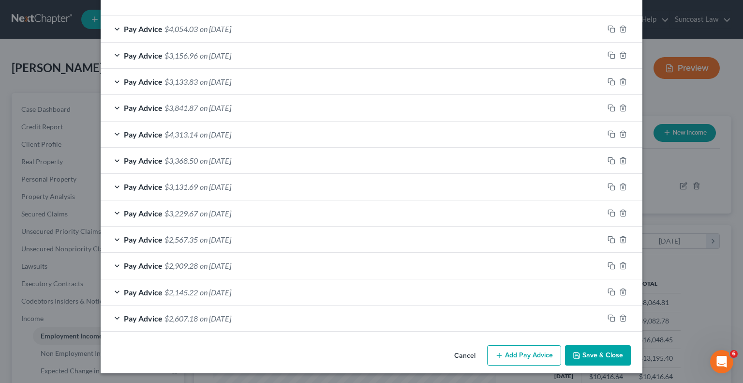
type input "7 years"
click at [589, 347] on button "Save & Close" at bounding box center [598, 355] width 66 height 20
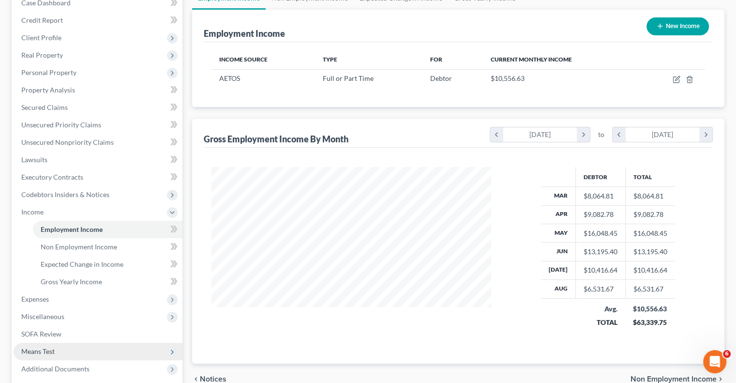
scroll to position [200, 0]
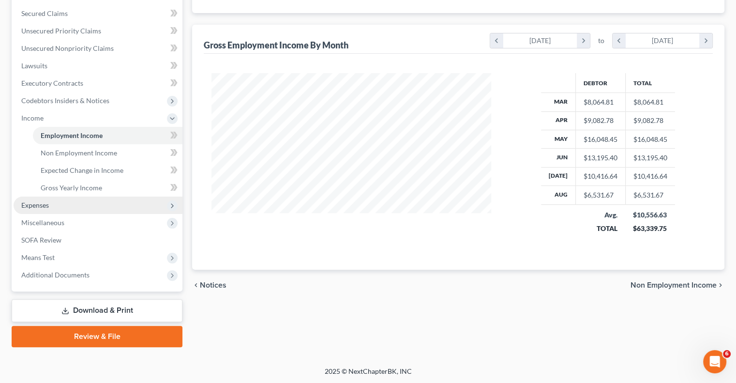
drag, startPoint x: 43, startPoint y: 204, endPoint x: 50, endPoint y: 210, distance: 10.0
click at [43, 204] on span "Expenses" at bounding box center [35, 205] width 28 height 8
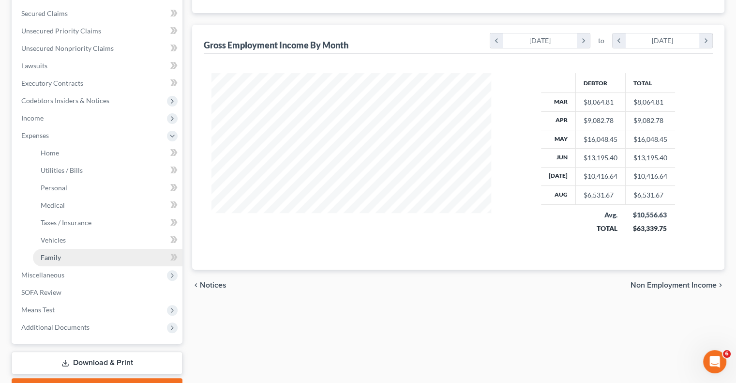
click at [89, 256] on link "Family" at bounding box center [108, 257] width 150 height 17
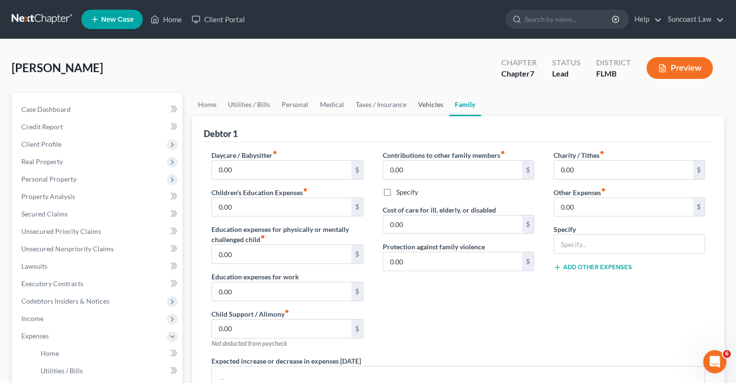
click at [425, 108] on link "Vehicles" at bounding box center [430, 104] width 37 height 23
